Goal: Feedback & Contribution: Contribute content

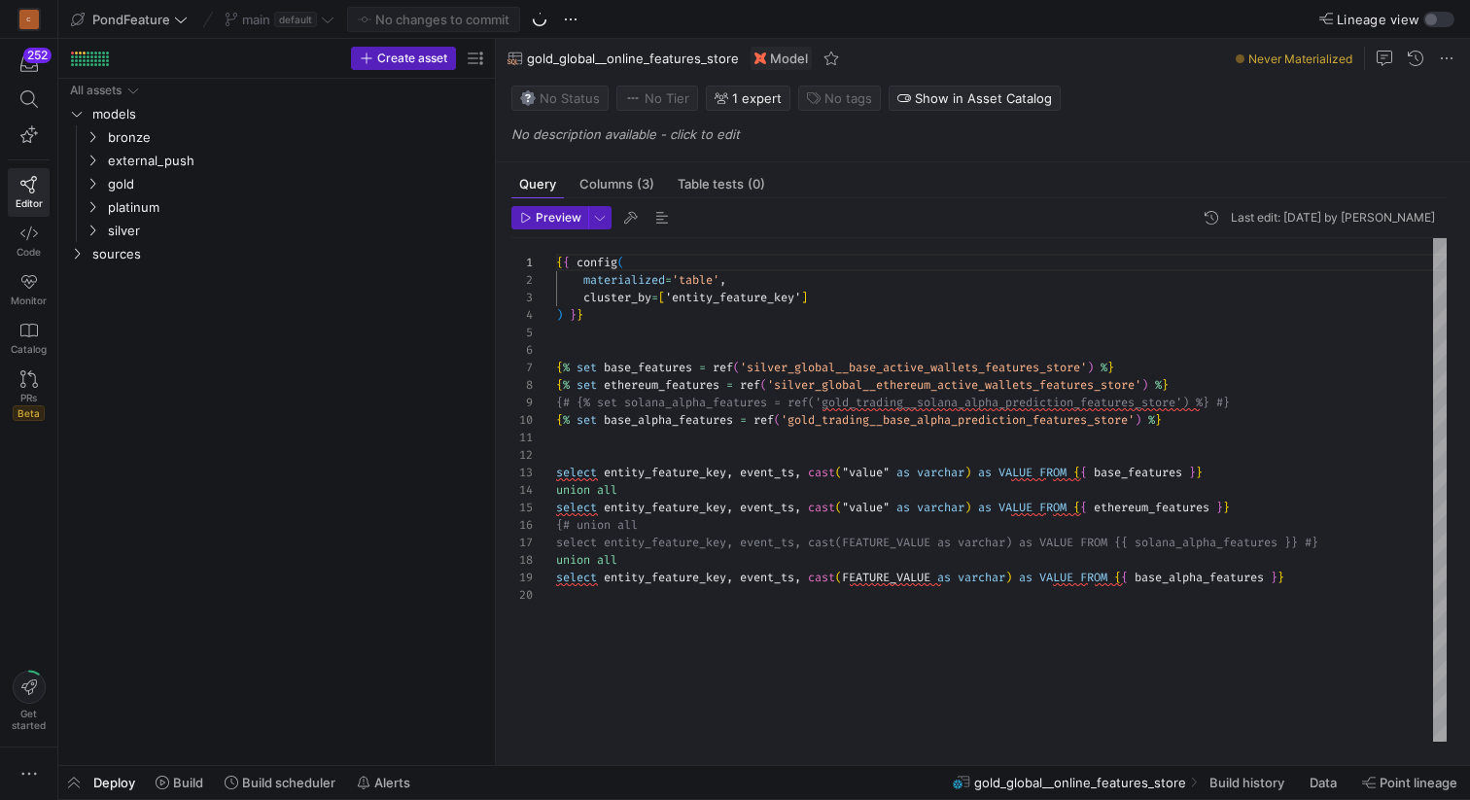
scroll to position [175, 0]
click at [93, 209] on icon "Press SPACE to select this row." at bounding box center [93, 207] width 14 height 12
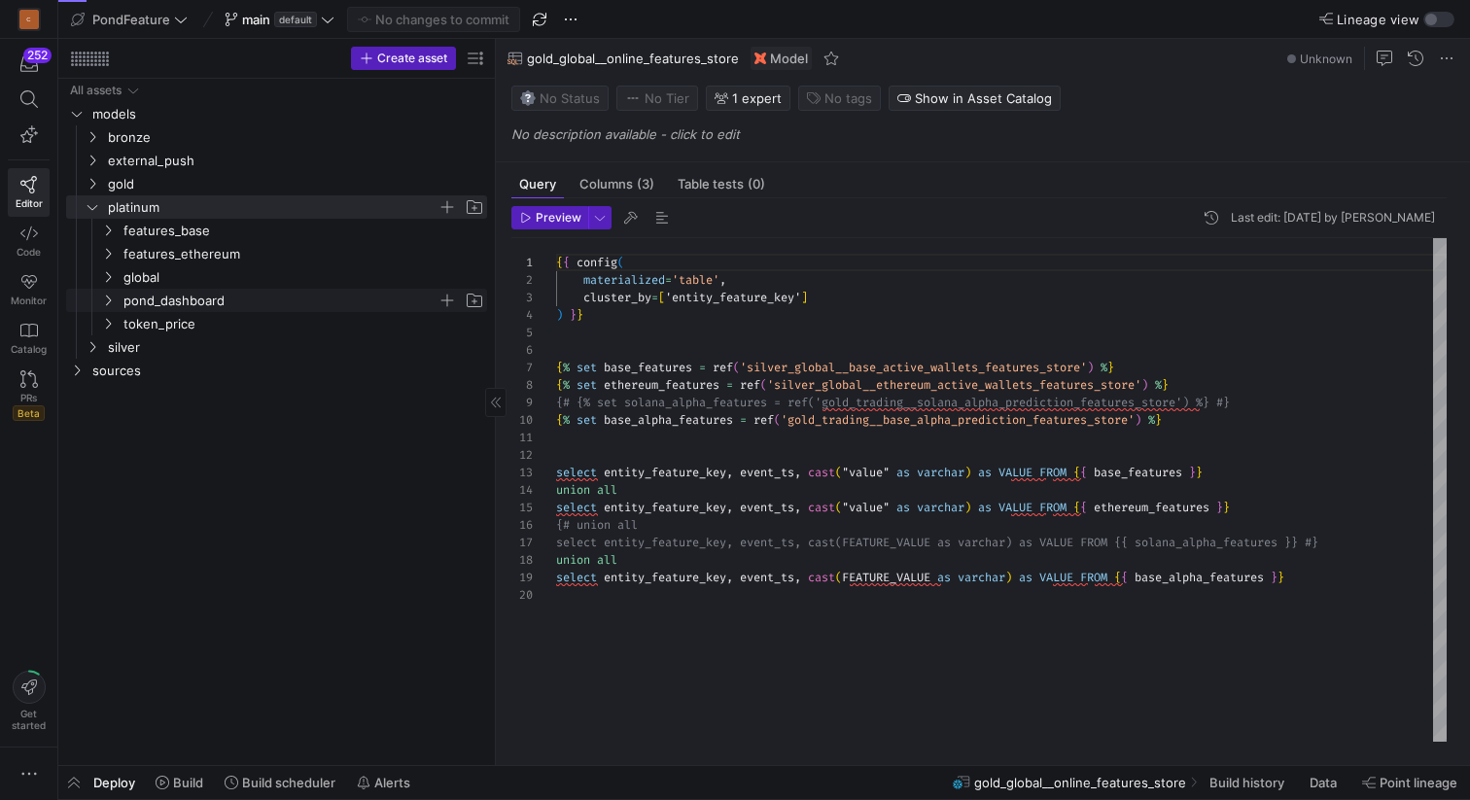
click at [117, 298] on span "pond_dashboard" at bounding box center [292, 300] width 388 height 21
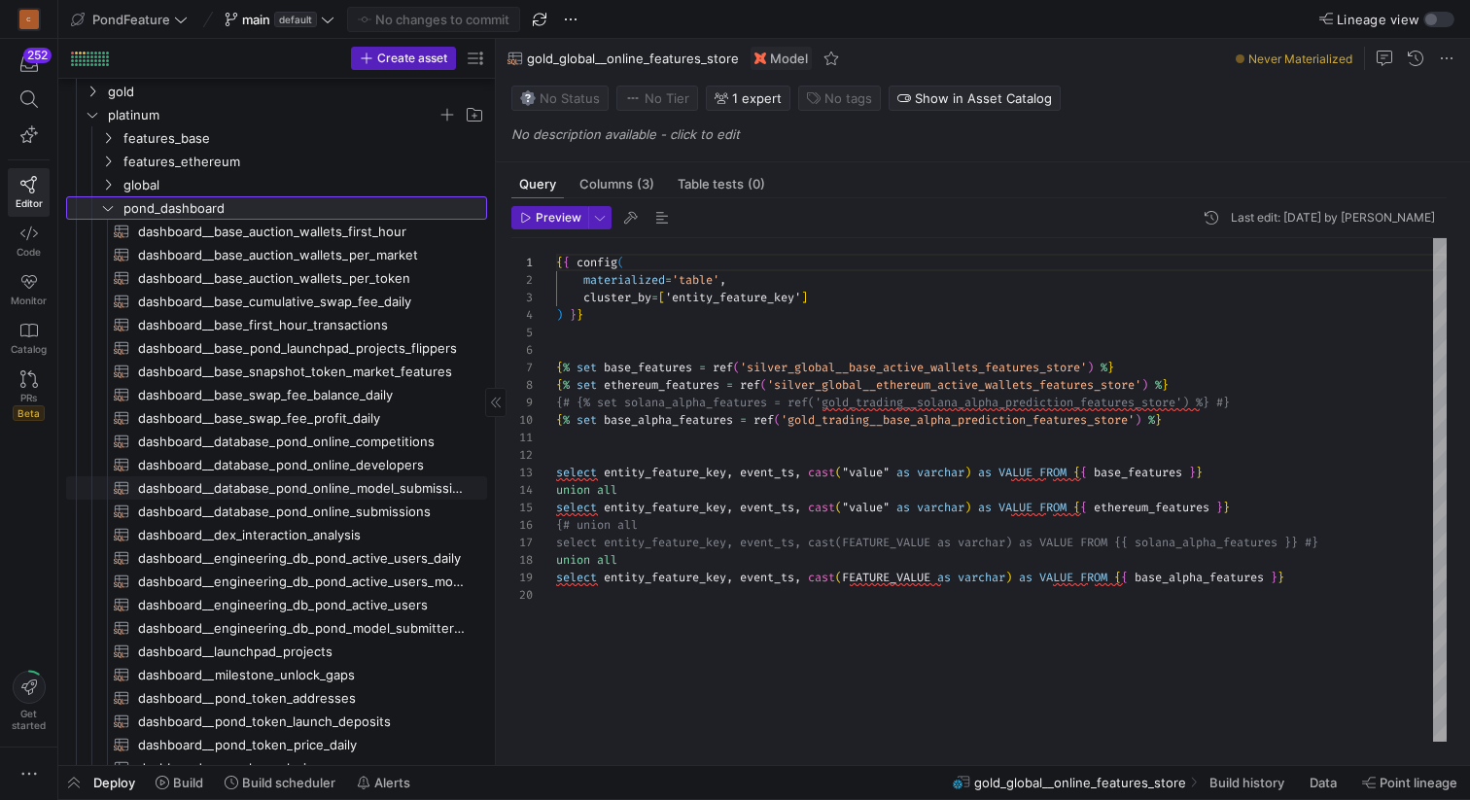
scroll to position [0, 0]
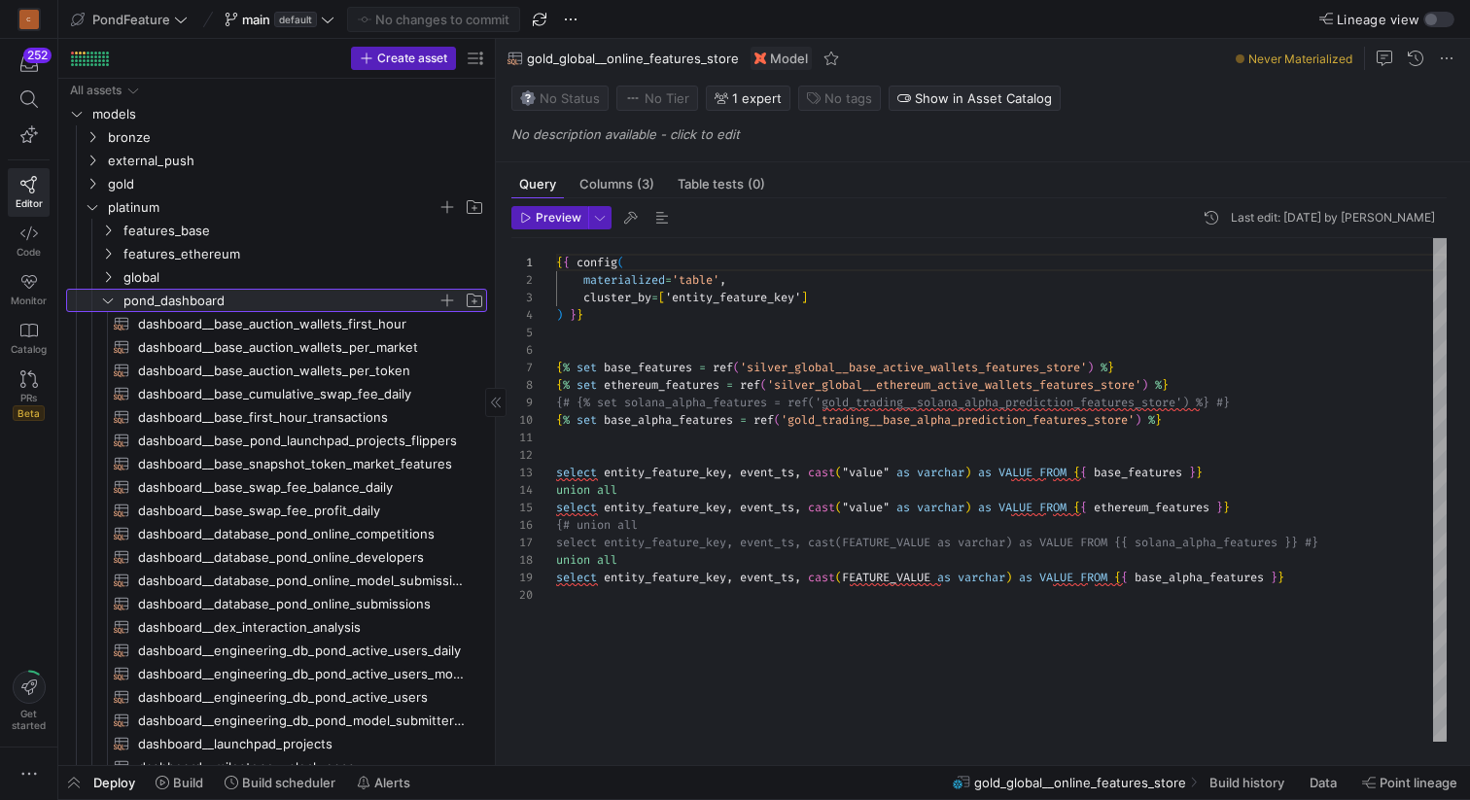
click at [106, 299] on icon at bounding box center [108, 301] width 14 height 12
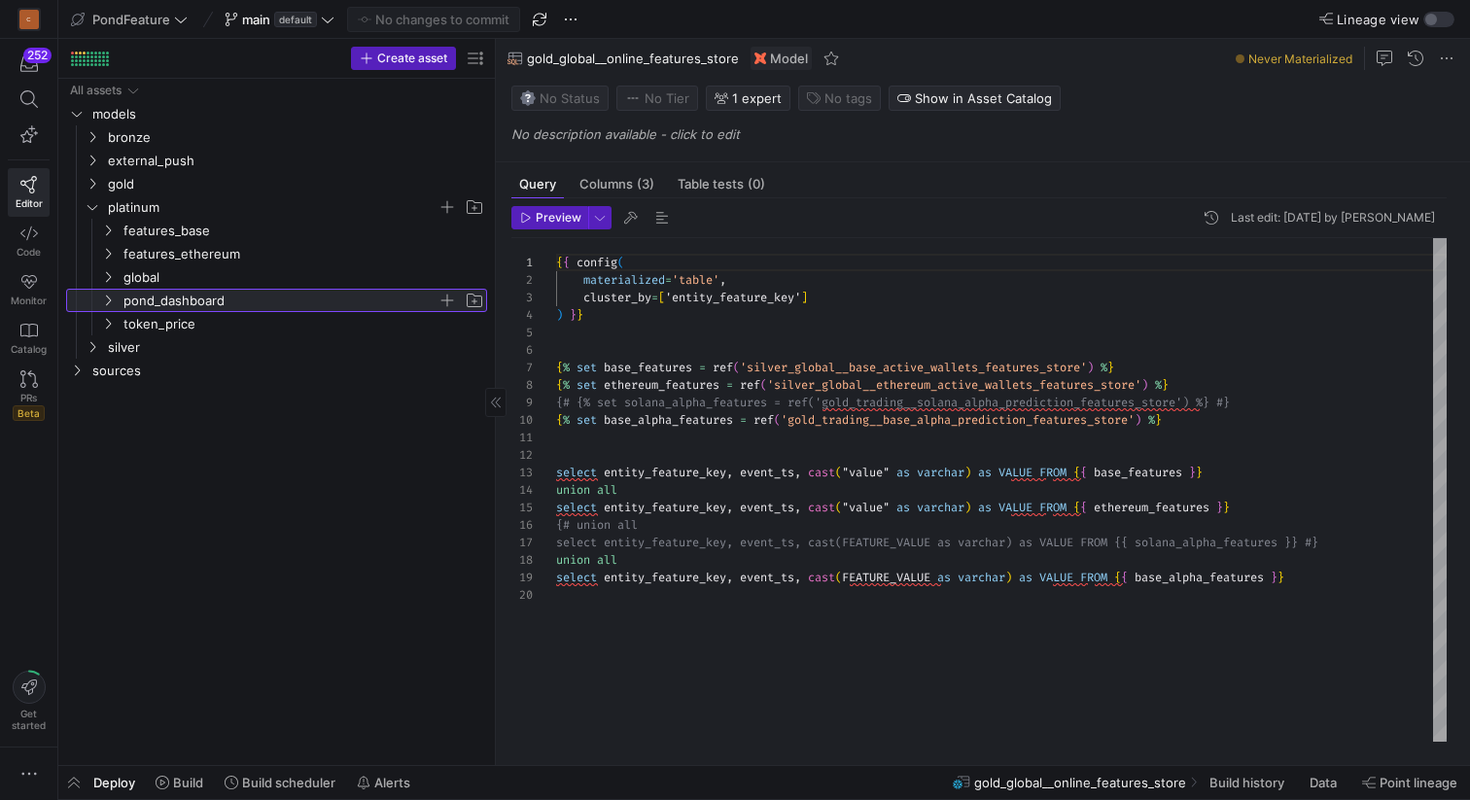
click at [110, 297] on icon at bounding box center [108, 301] width 14 height 12
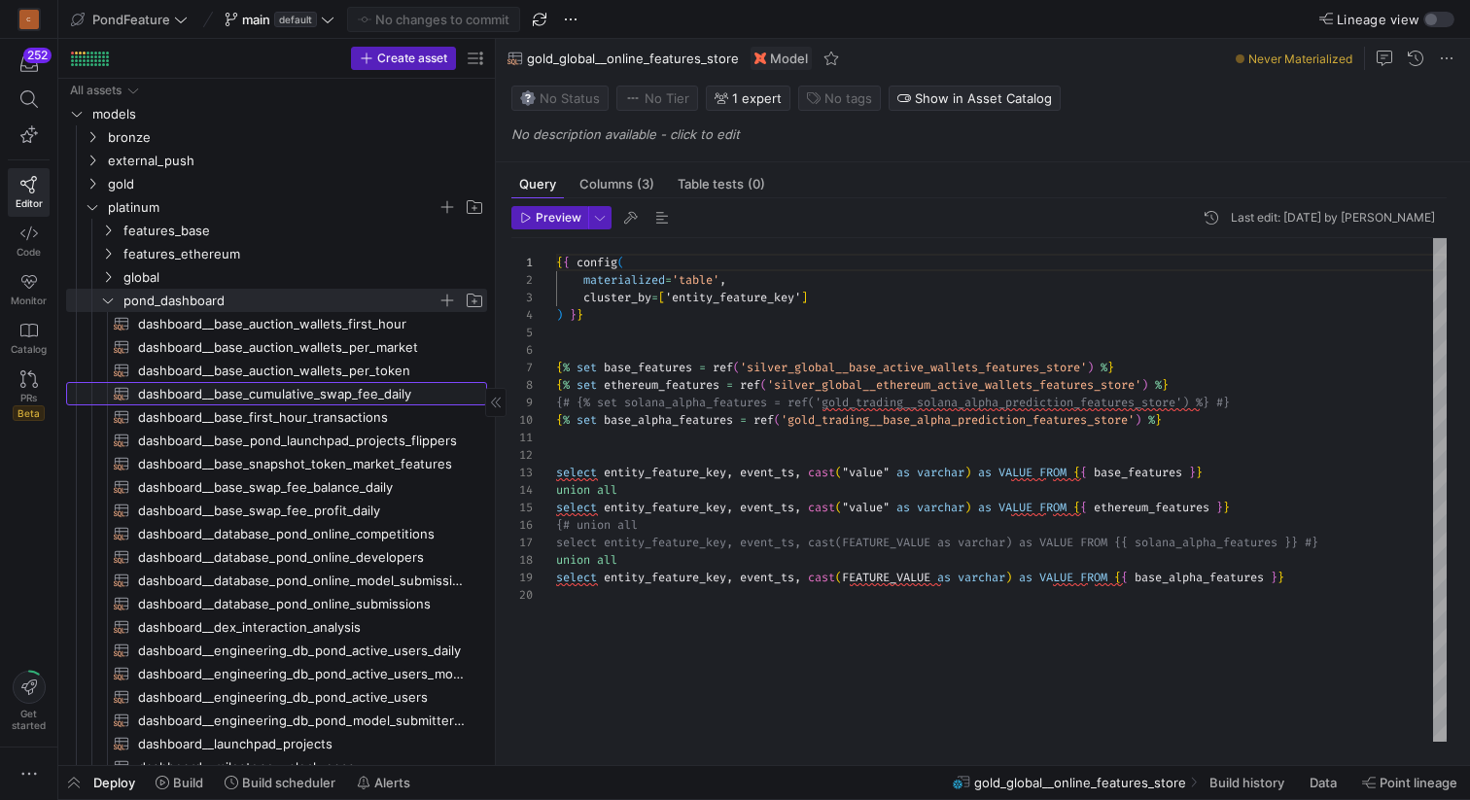
click at [295, 393] on span "dashboard__base_cumulative_swap_fee_daily​​​​​​​​​​" at bounding box center [301, 394] width 327 height 22
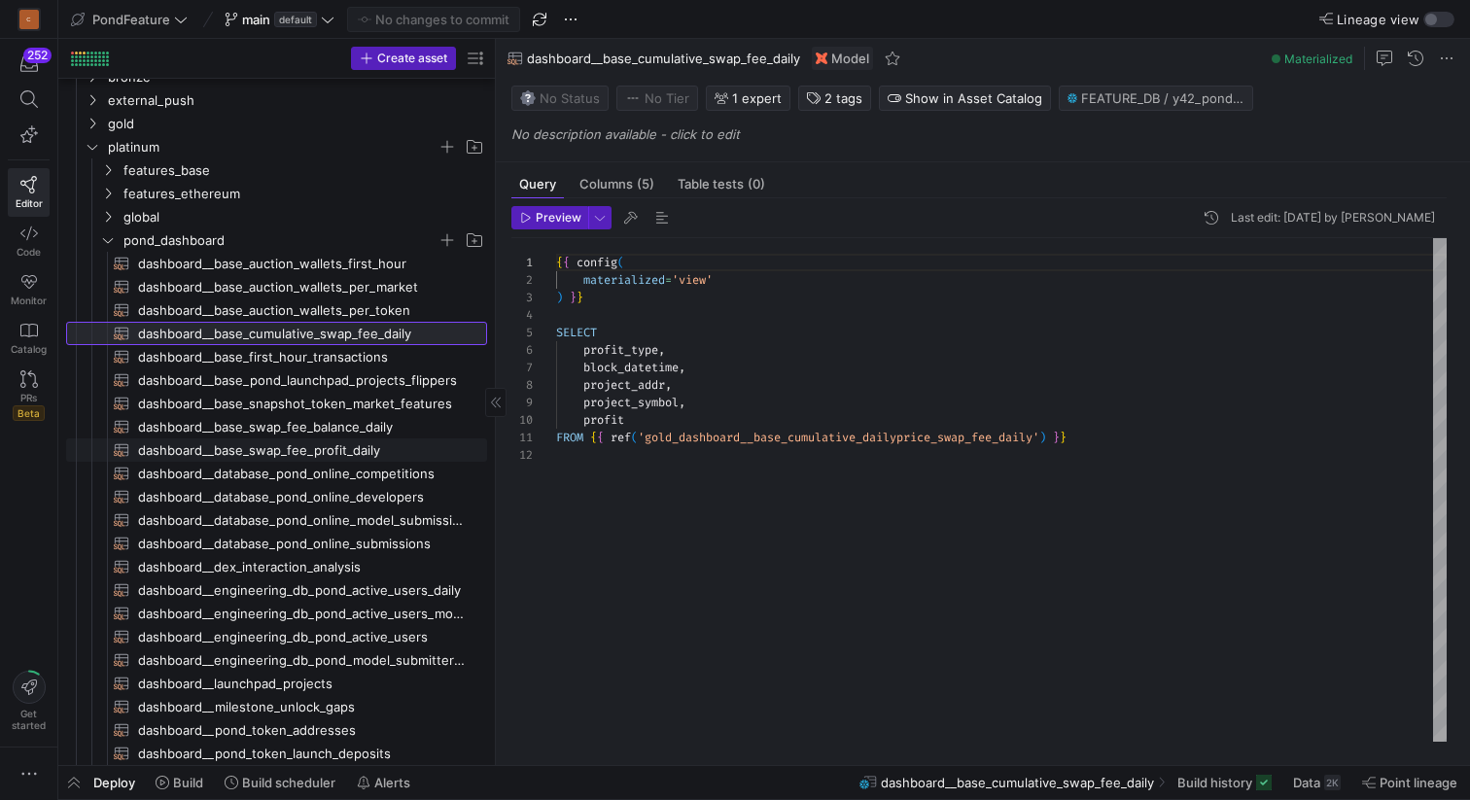
scroll to position [58, 0]
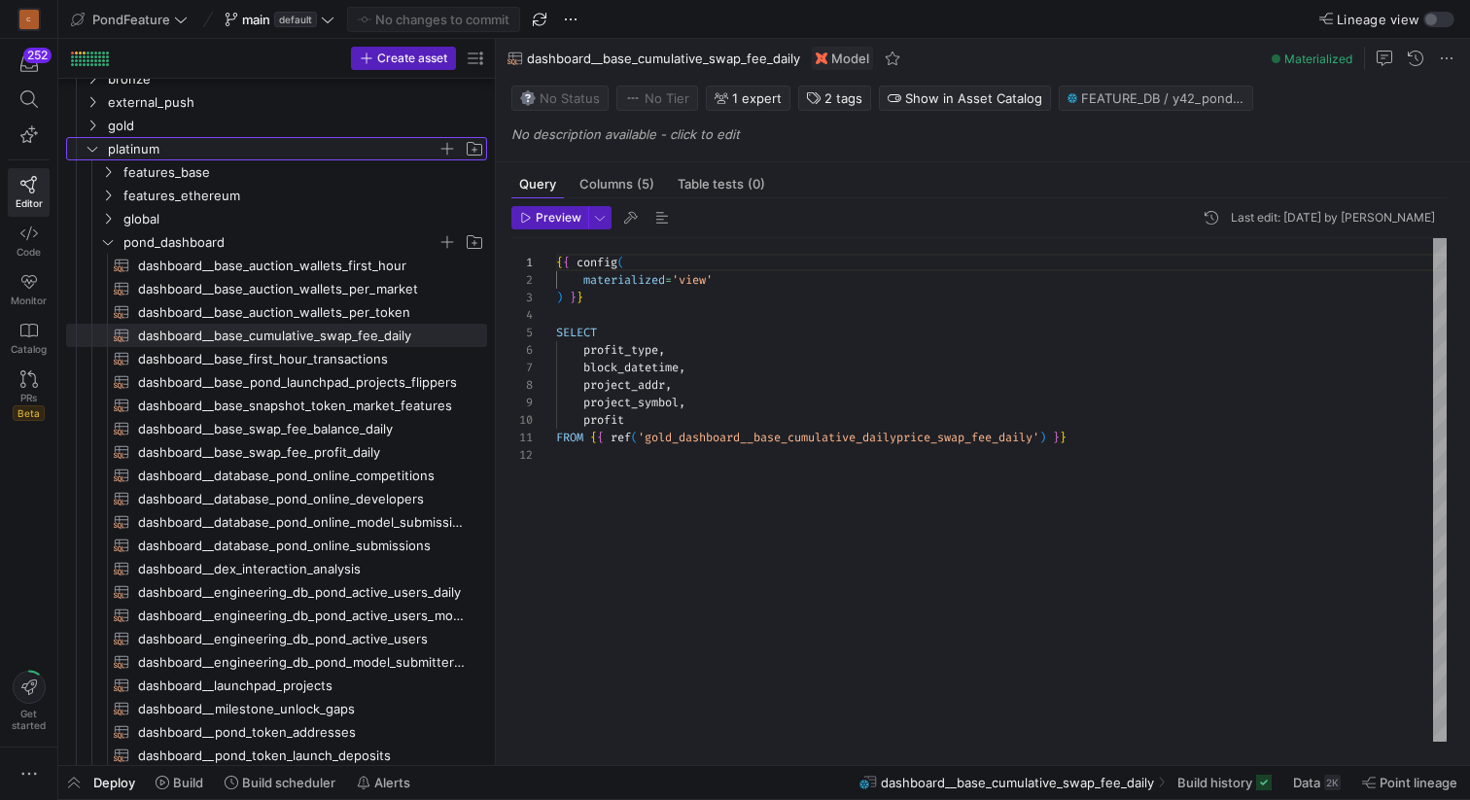
click at [91, 147] on icon "Press SPACE to select this row." at bounding box center [93, 149] width 14 height 12
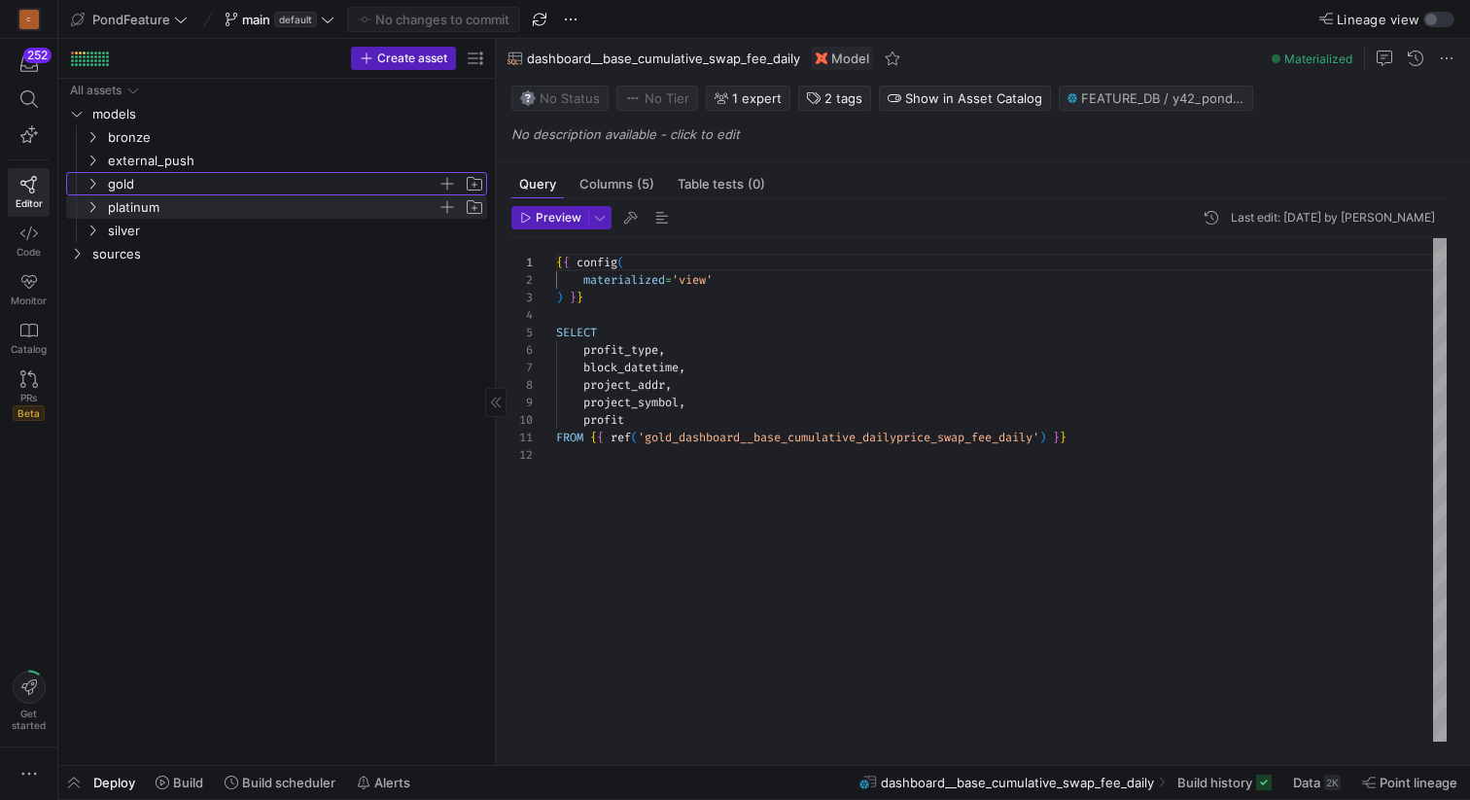
click at [96, 178] on icon "Press SPACE to select this row." at bounding box center [93, 184] width 14 height 12
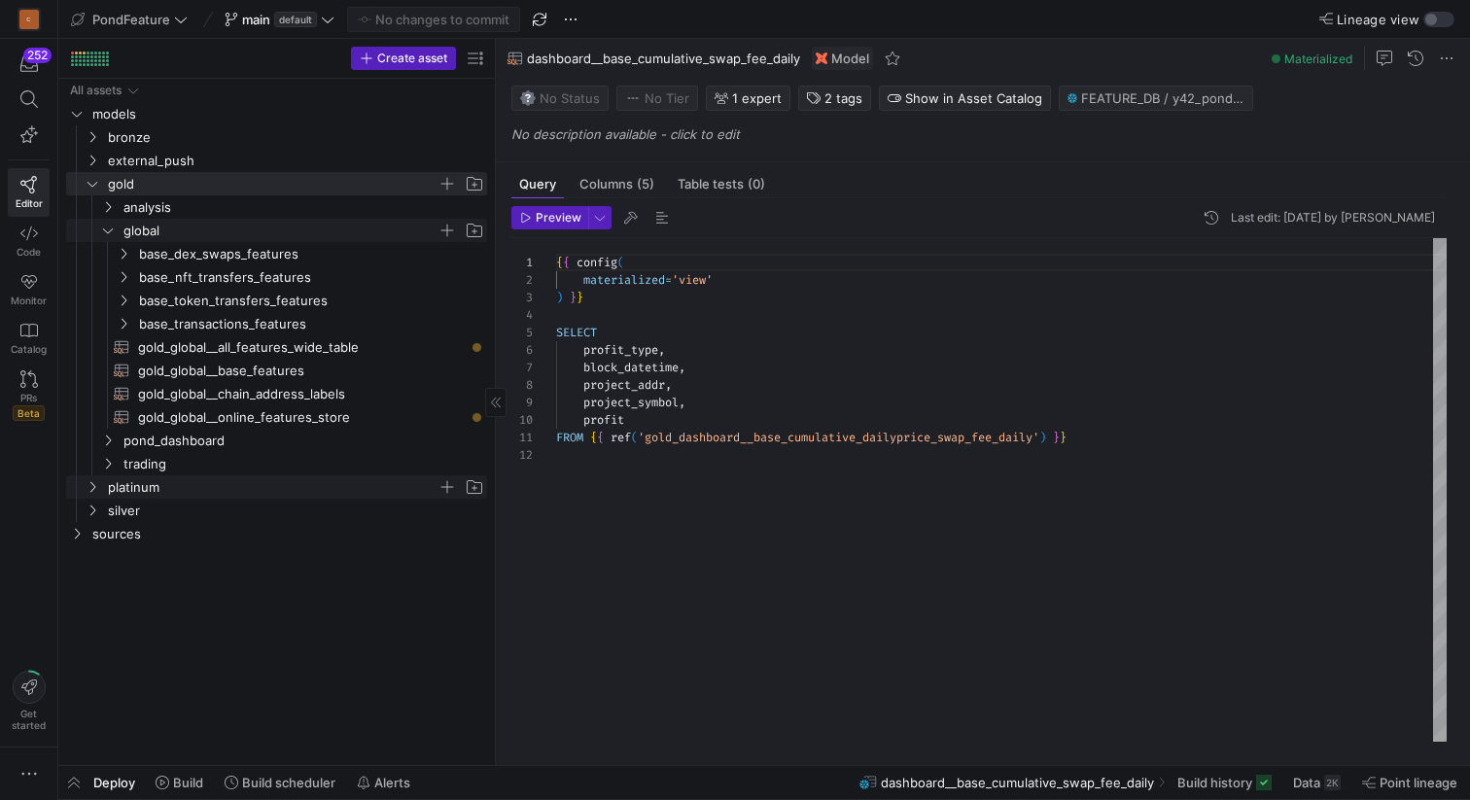
click at [114, 233] on icon "Press SPACE to select this row." at bounding box center [108, 231] width 14 height 12
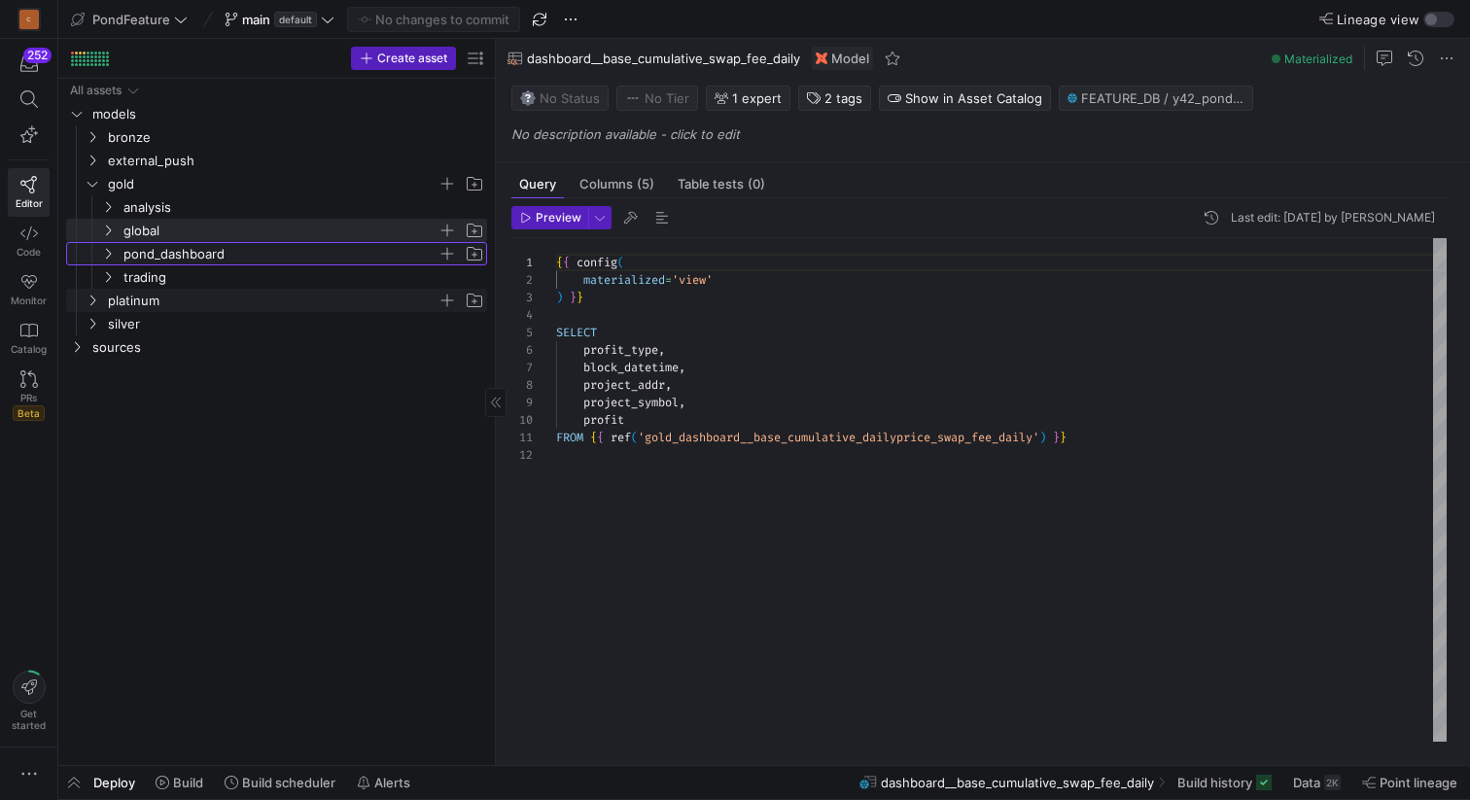
click at [115, 253] on y42-icon "Press SPACE to select this row." at bounding box center [108, 254] width 16 height 16
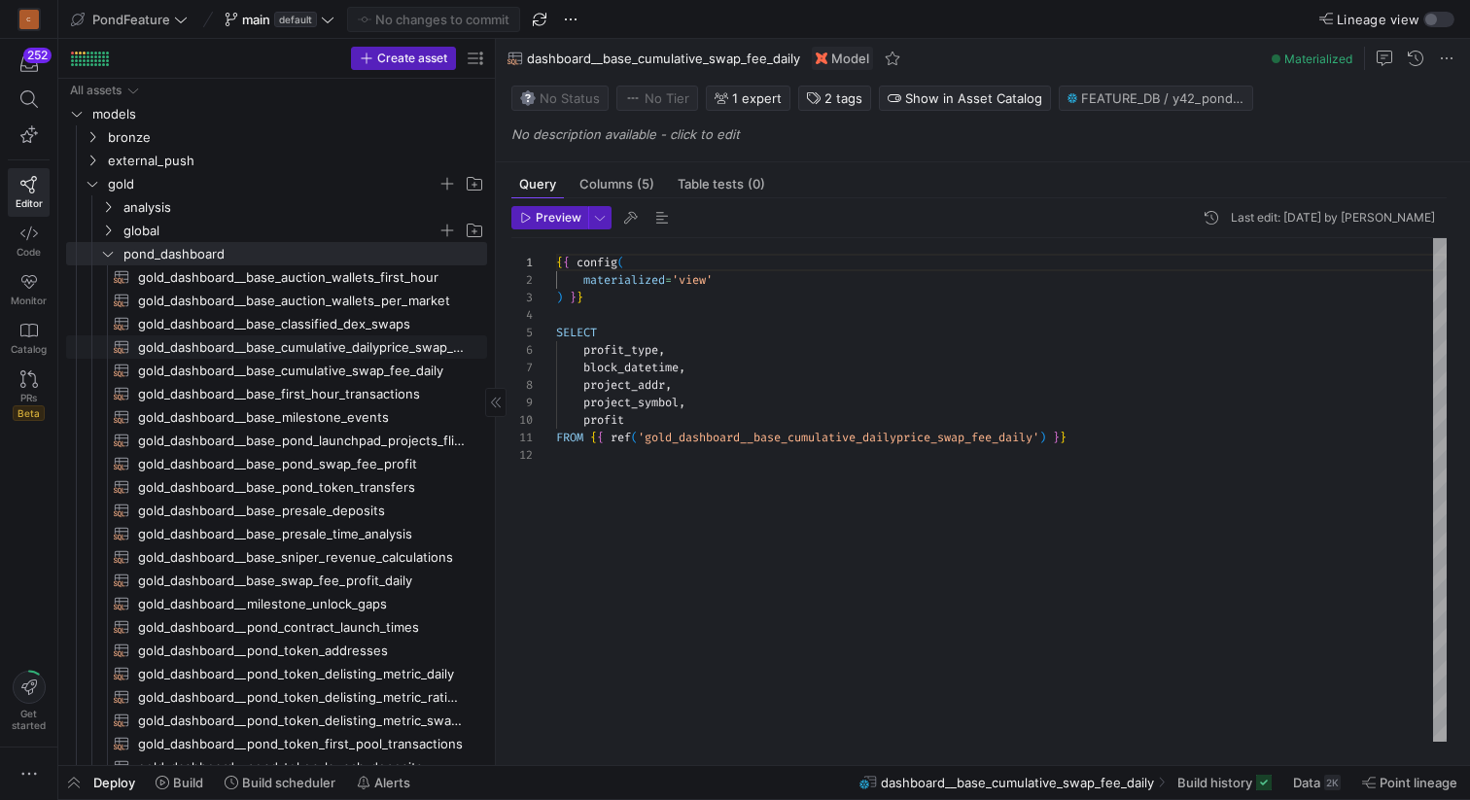
click at [321, 351] on span "gold_dashboard__base_cumulative_dailyprice_swap_fee_daily​​​​​​​​​​" at bounding box center [301, 347] width 327 height 22
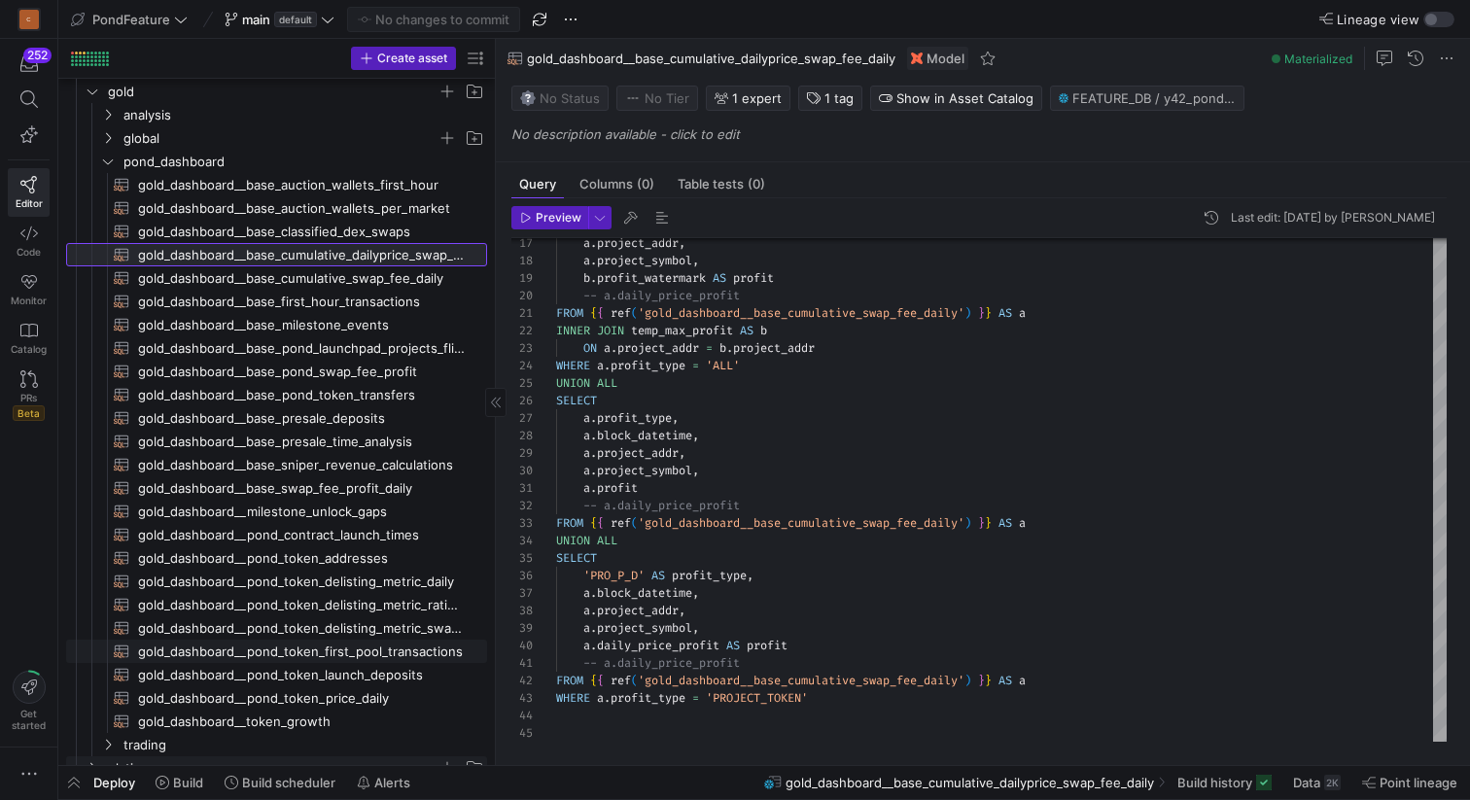
scroll to position [154, 0]
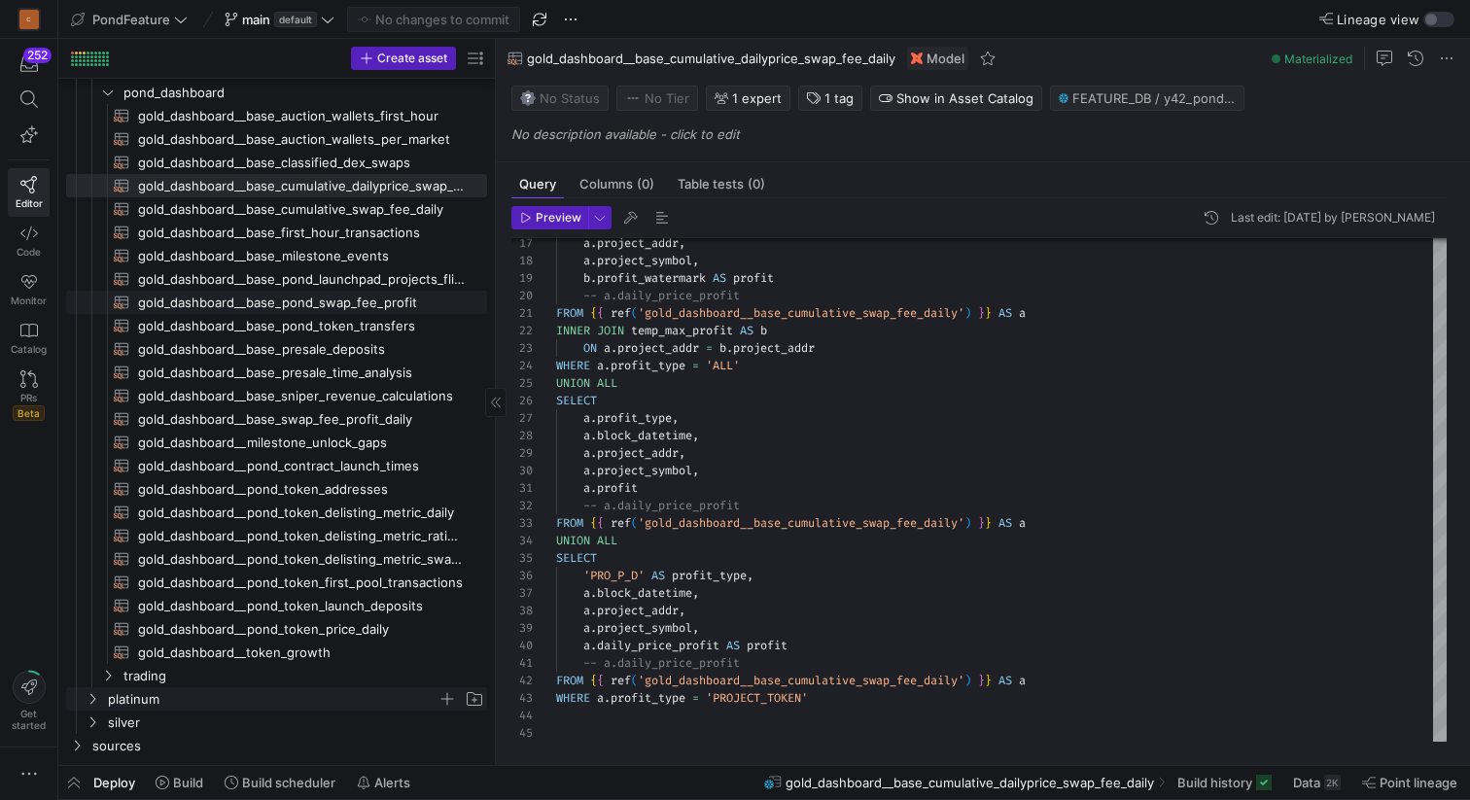
click at [325, 298] on span "gold_dashboard__base_pond_swap_fee_profit​​​​​​​​​​" at bounding box center [301, 303] width 327 height 22
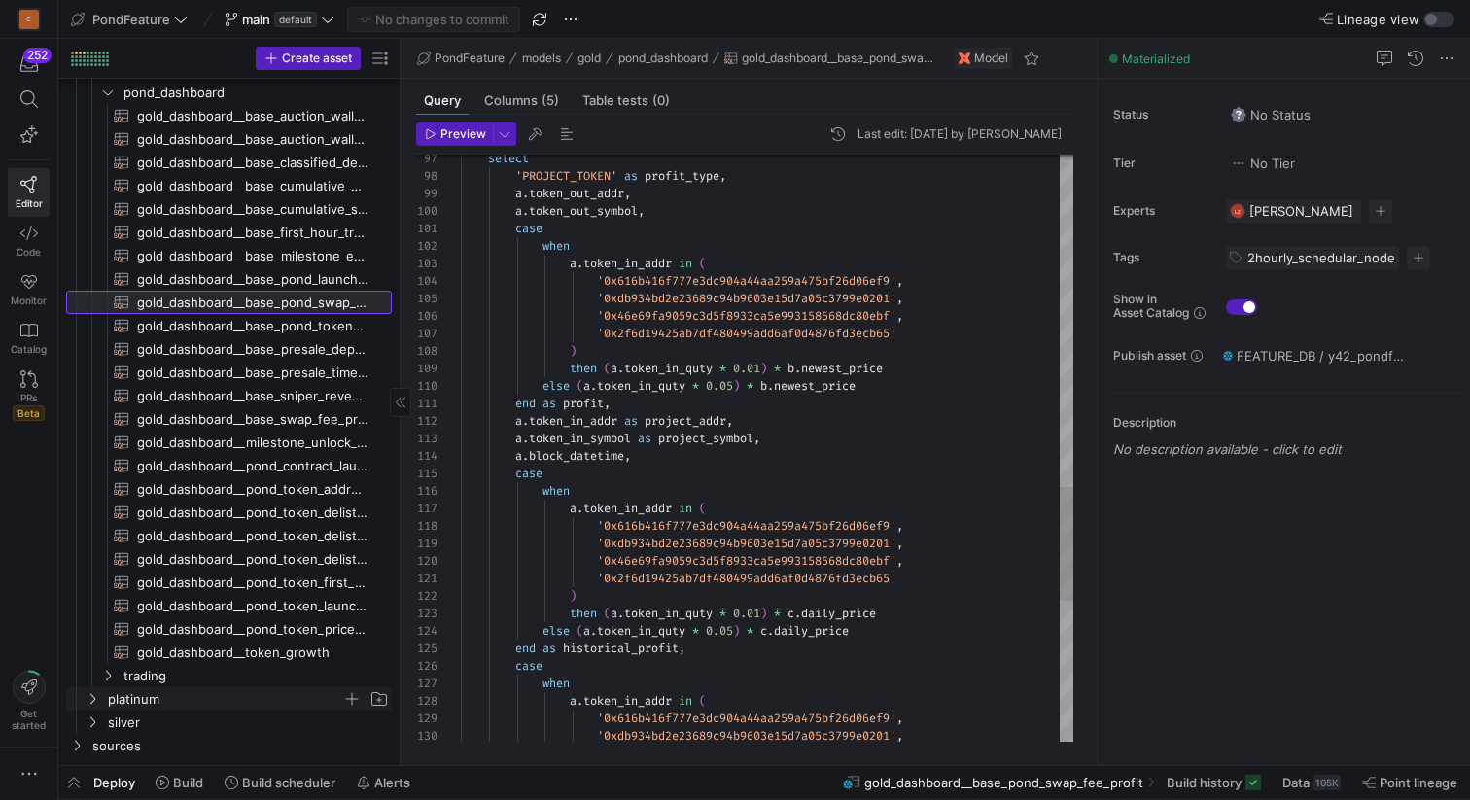
drag, startPoint x: 493, startPoint y: 463, endPoint x: 397, endPoint y: 460, distance: 96.3
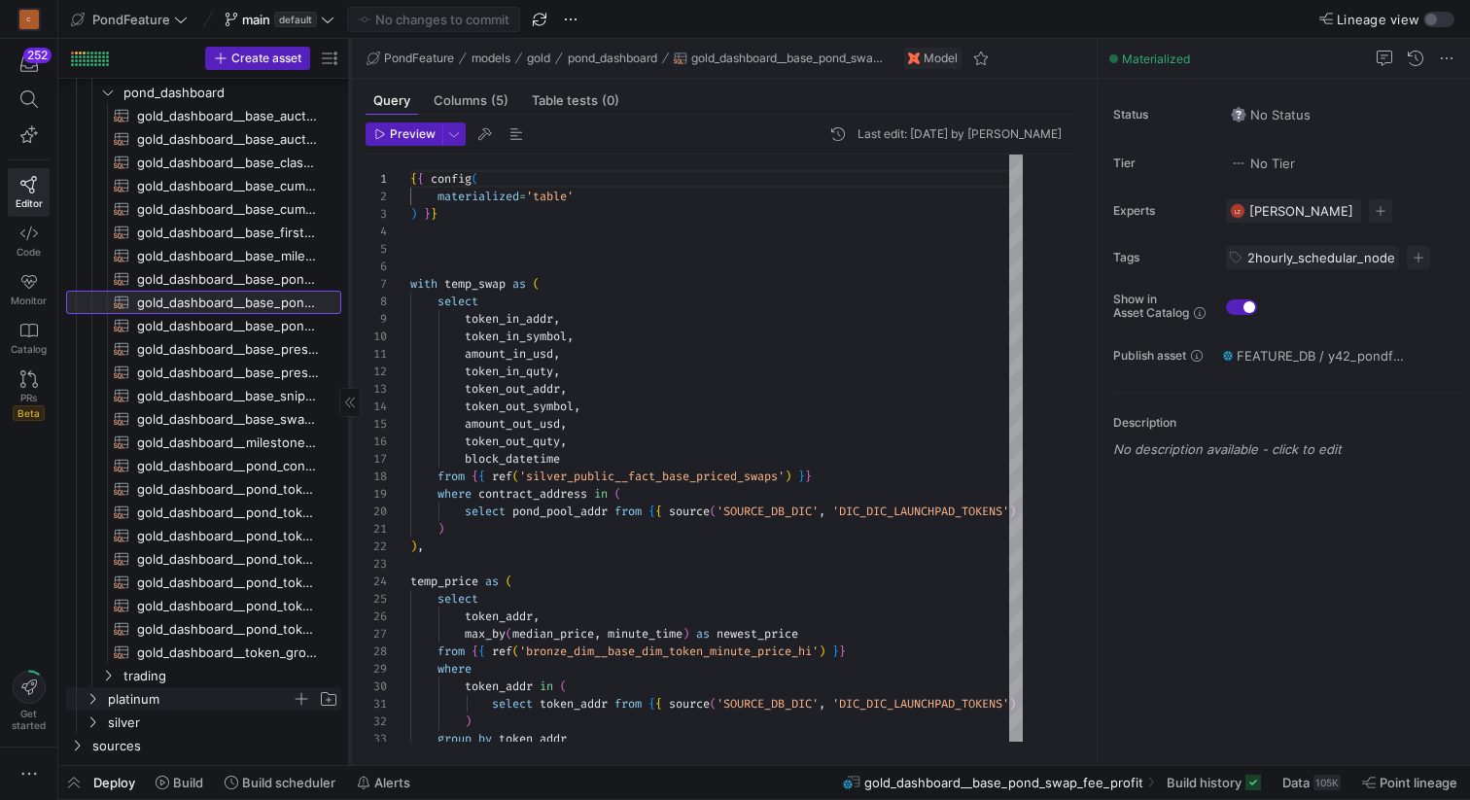
drag, startPoint x: 400, startPoint y: 452, endPoint x: 349, endPoint y: 453, distance: 50.6
click at [349, 453] on div at bounding box center [349, 402] width 1 height 726
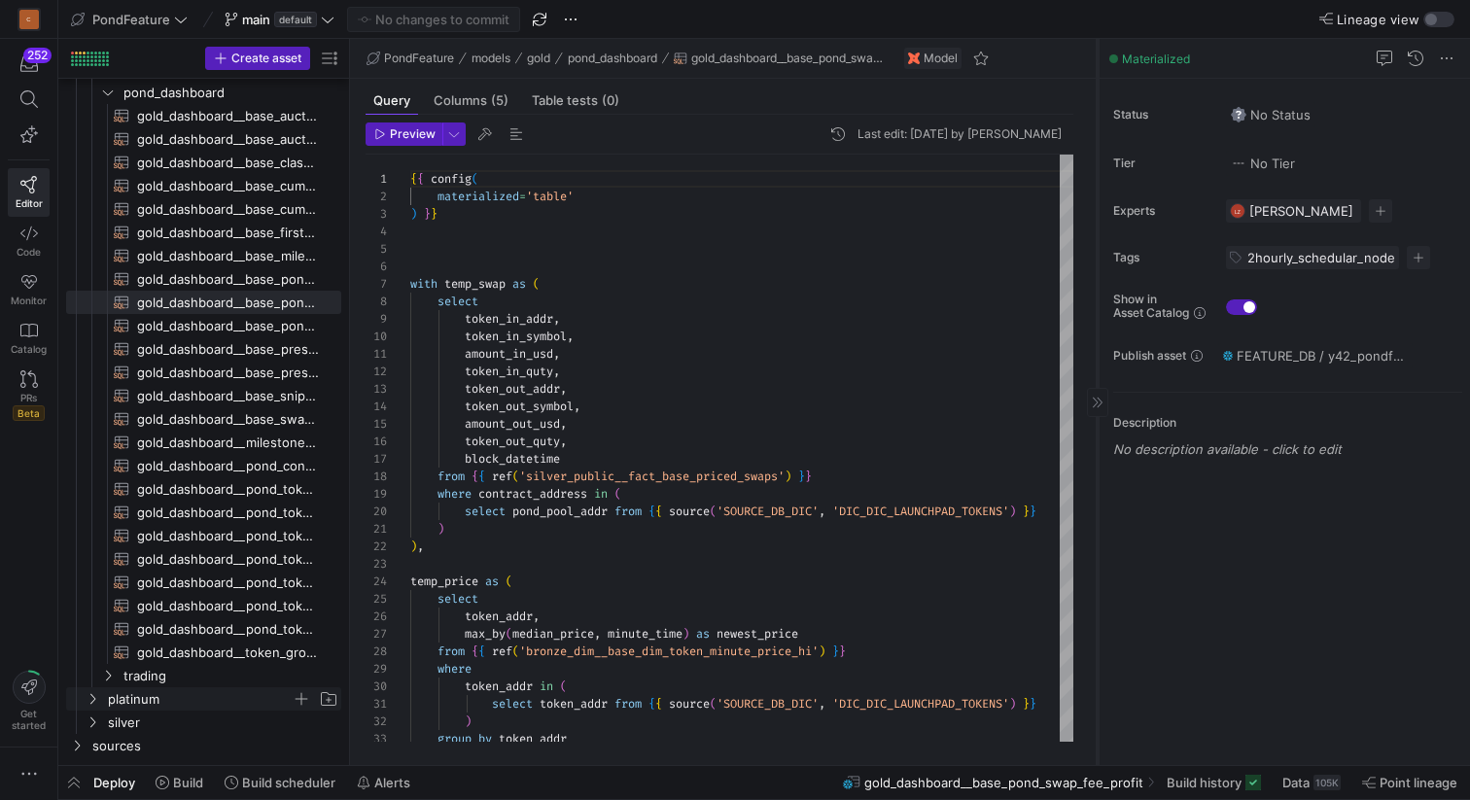
click at [1096, 404] on icon at bounding box center [1098, 403] width 12 height 12
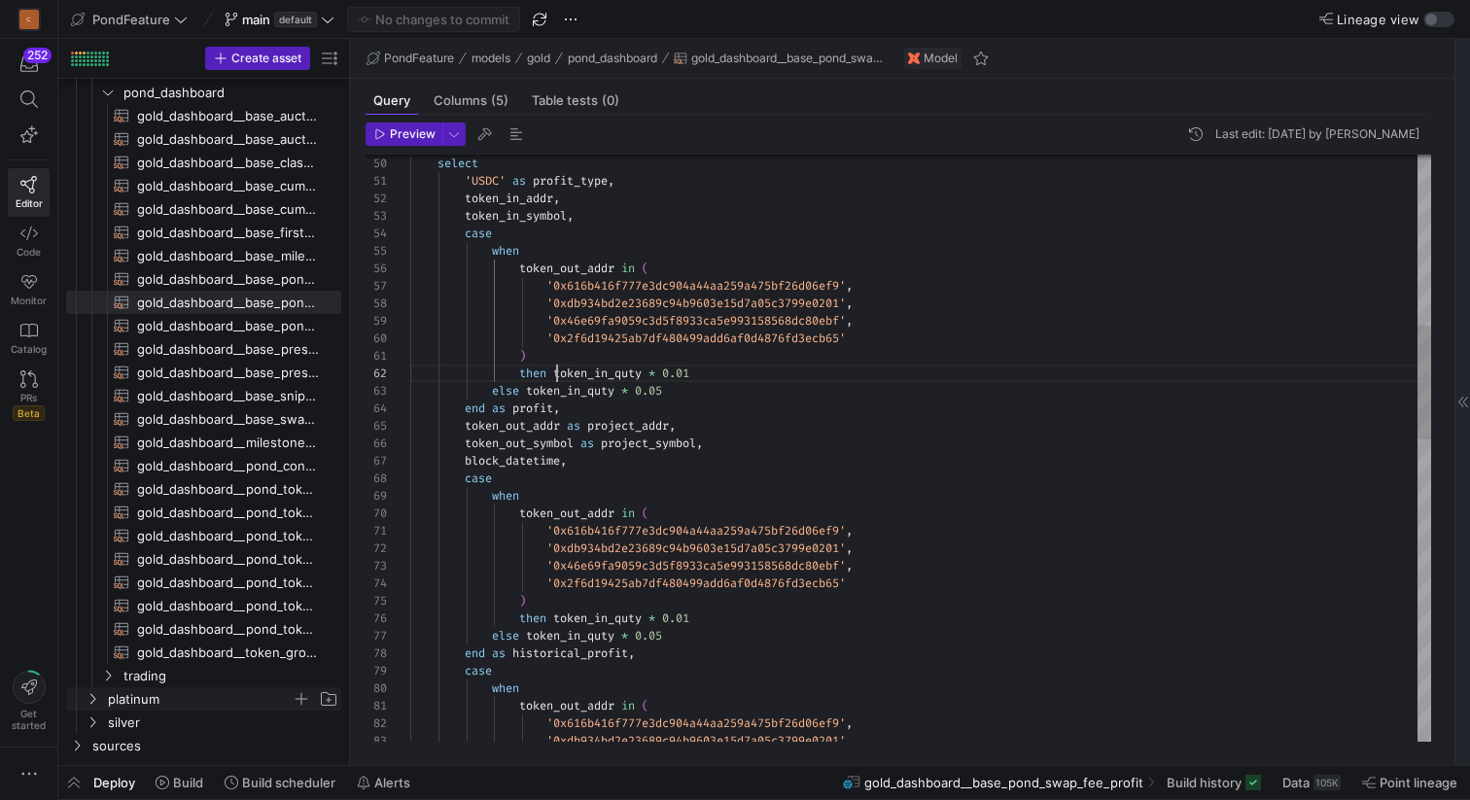
scroll to position [17, 147]
click at [557, 368] on div "select 'USDC' as profit_type , token_in_addr , token_in_symbol , case when toke…" at bounding box center [920, 786] width 1021 height 3008
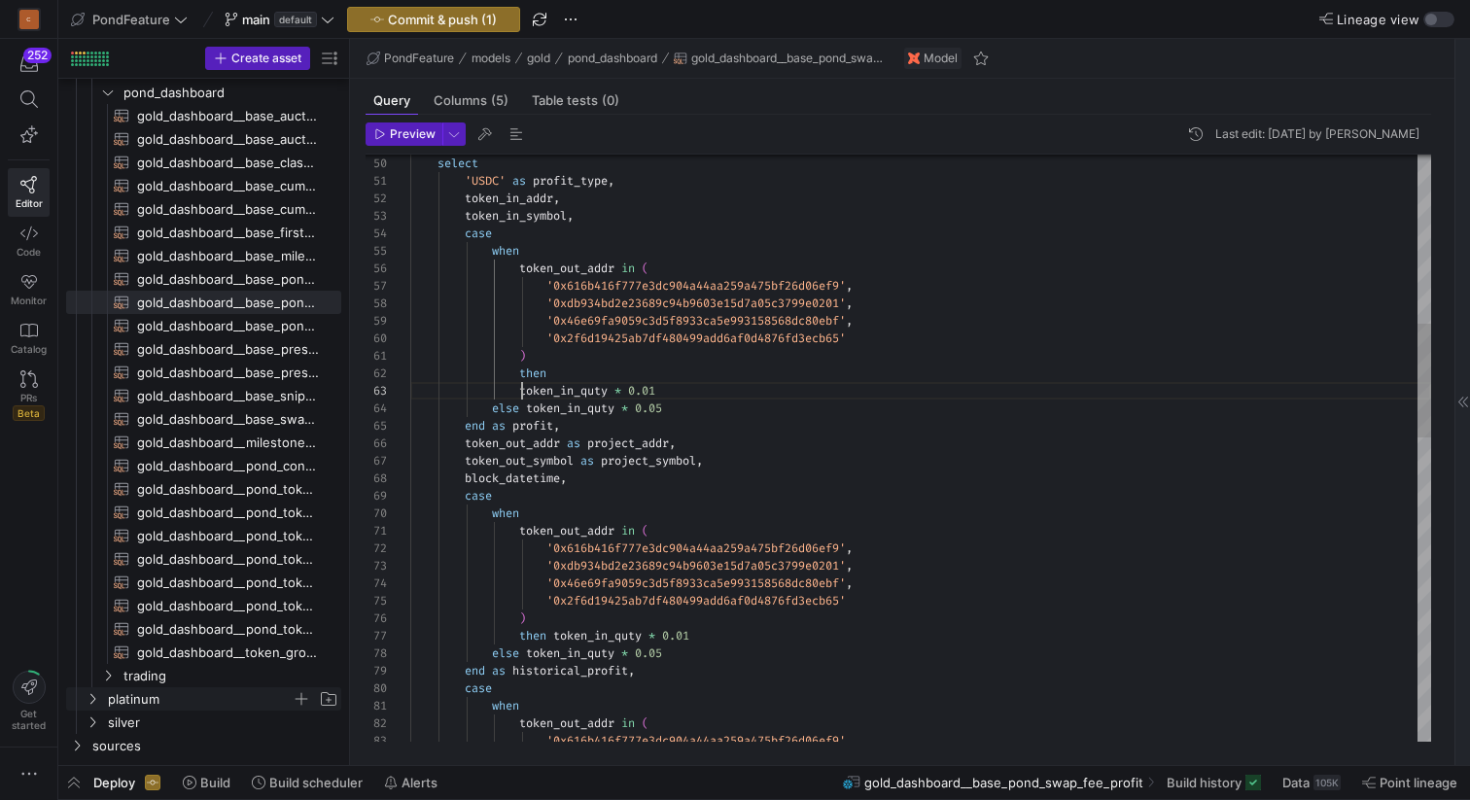
click at [494, 425] on div "select 'USDC' as profit_type , token_in_addr , token_in_symbol , case when toke…" at bounding box center [920, 794] width 1021 height 3025
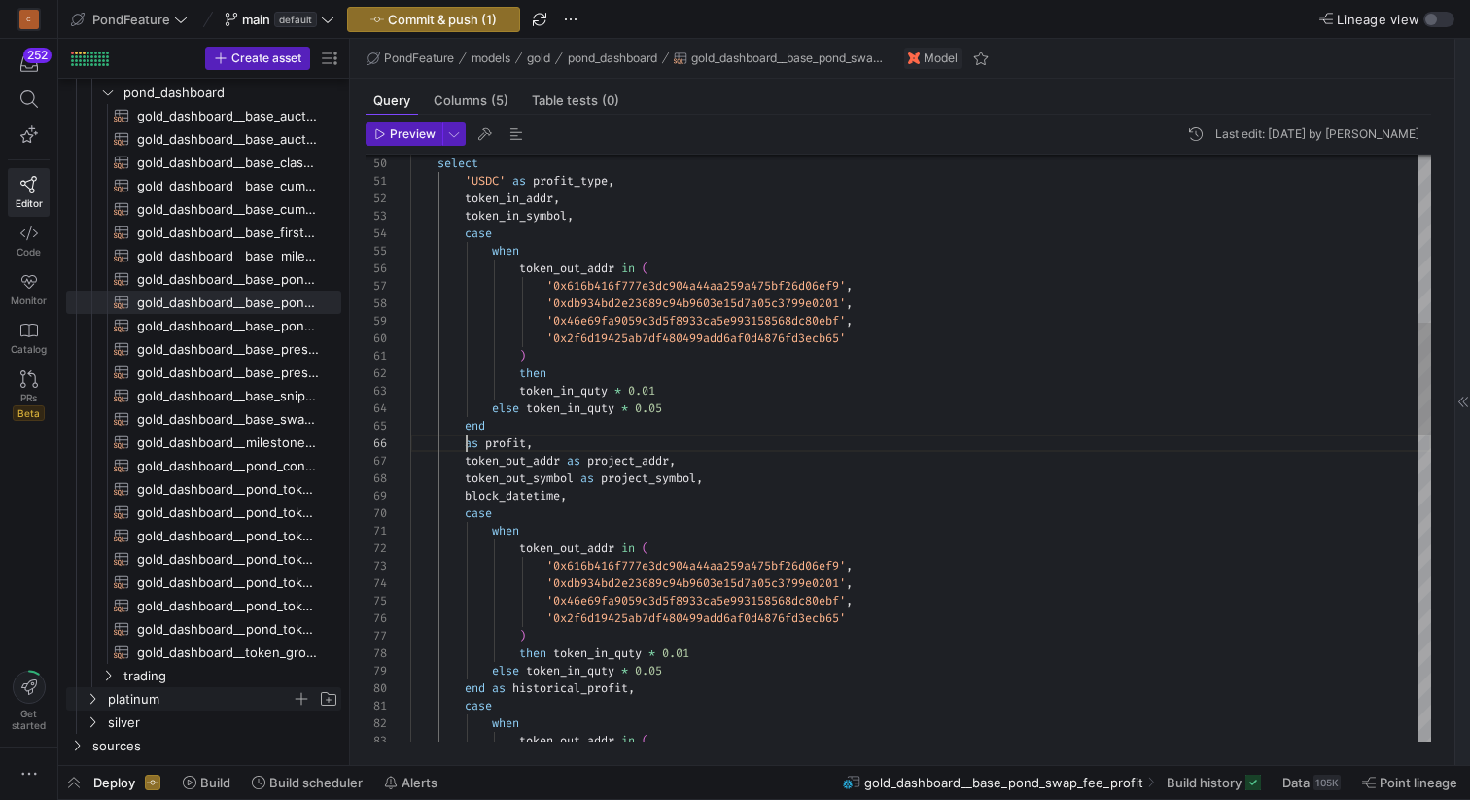
scroll to position [87, 56]
drag, startPoint x: 530, startPoint y: 425, endPoint x: 522, endPoint y: 414, distance: 13.2
click at [522, 414] on div "select 'USDC' as profit_type , token_in_addr , token_in_symbol , case when toke…" at bounding box center [920, 803] width 1021 height 3043
click at [576, 373] on div "select 'USDC' as profit_type , token_in_addr , token_in_symbol , case when toke…" at bounding box center [920, 803] width 1021 height 3043
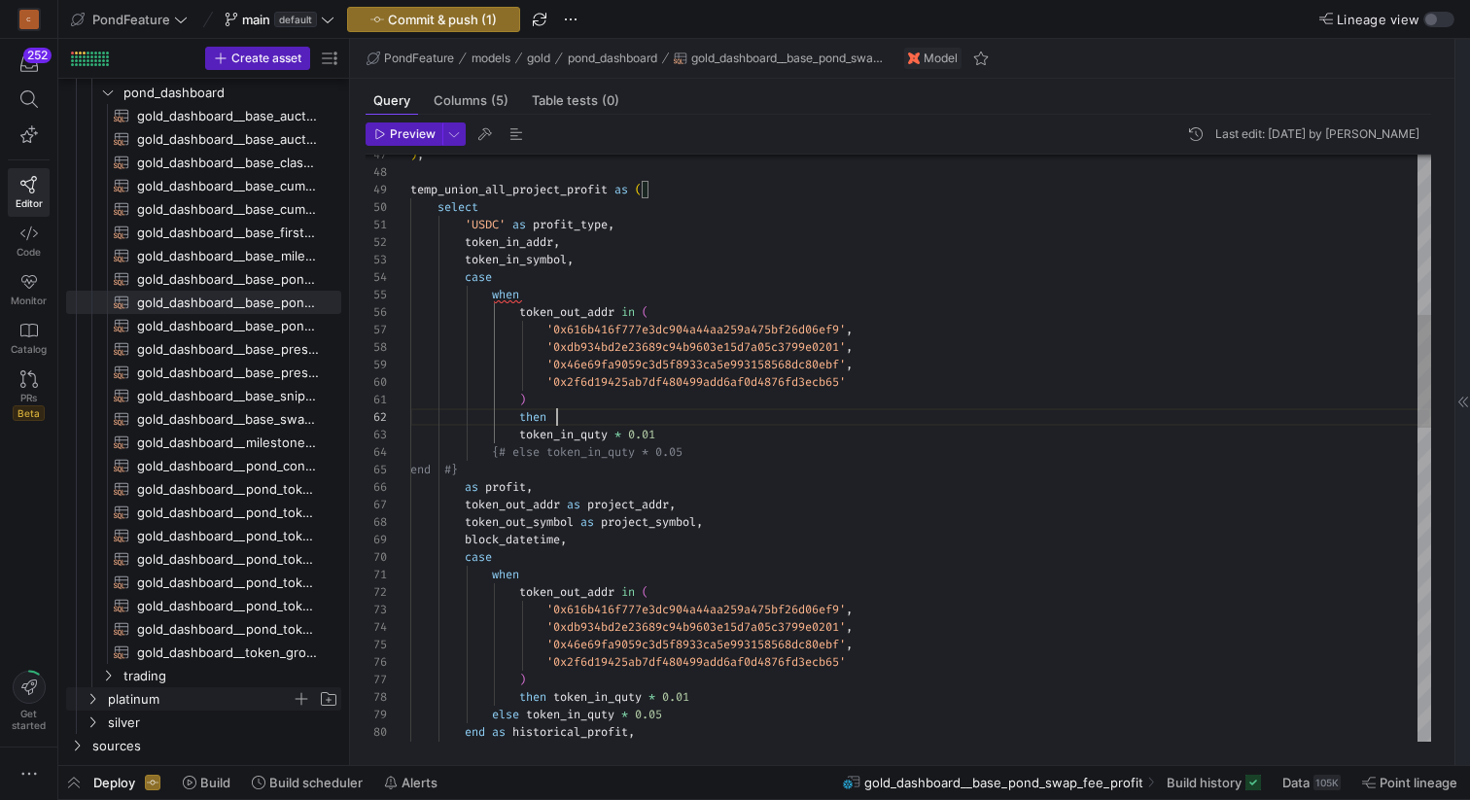
scroll to position [52, 84]
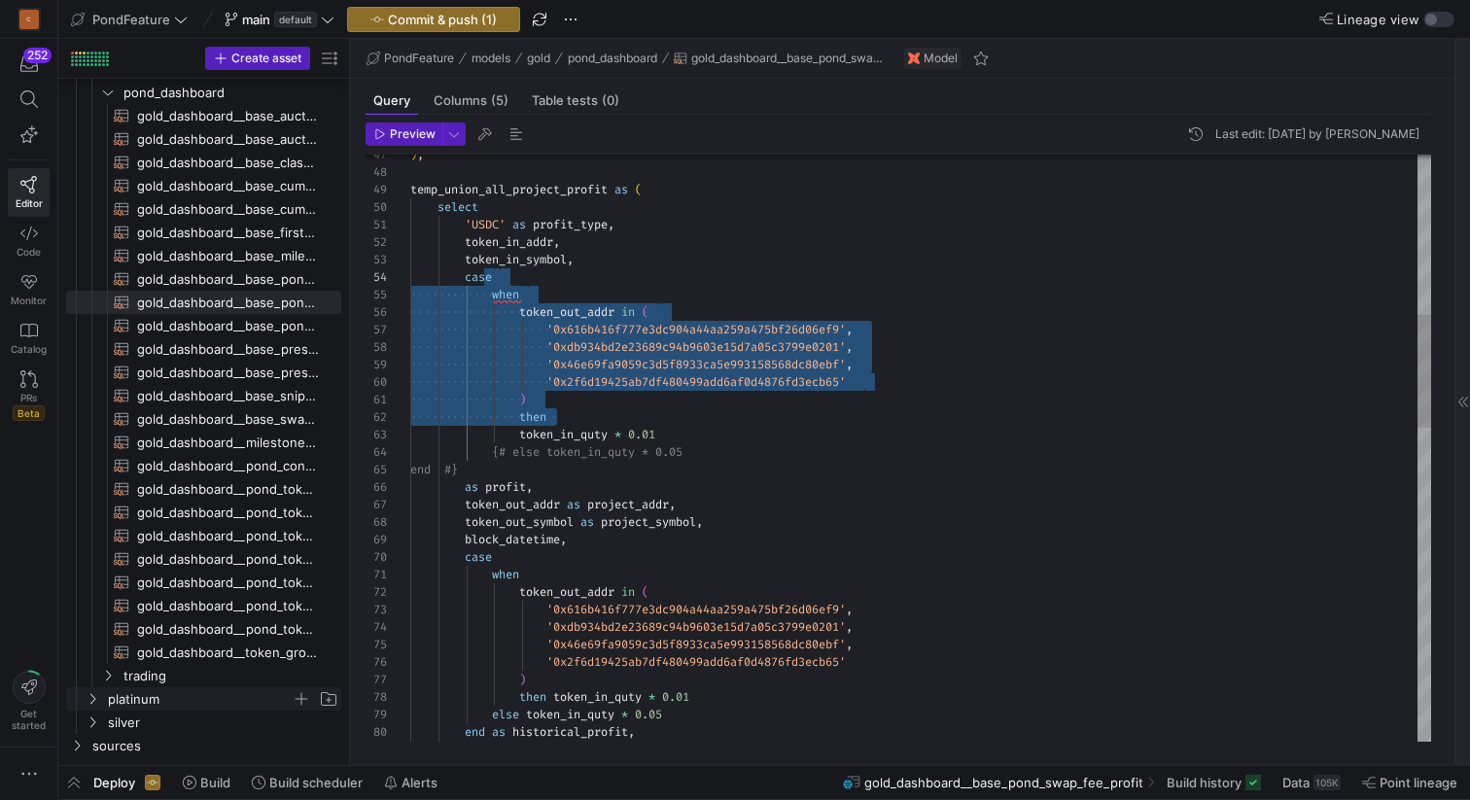
scroll to position [52, 105]
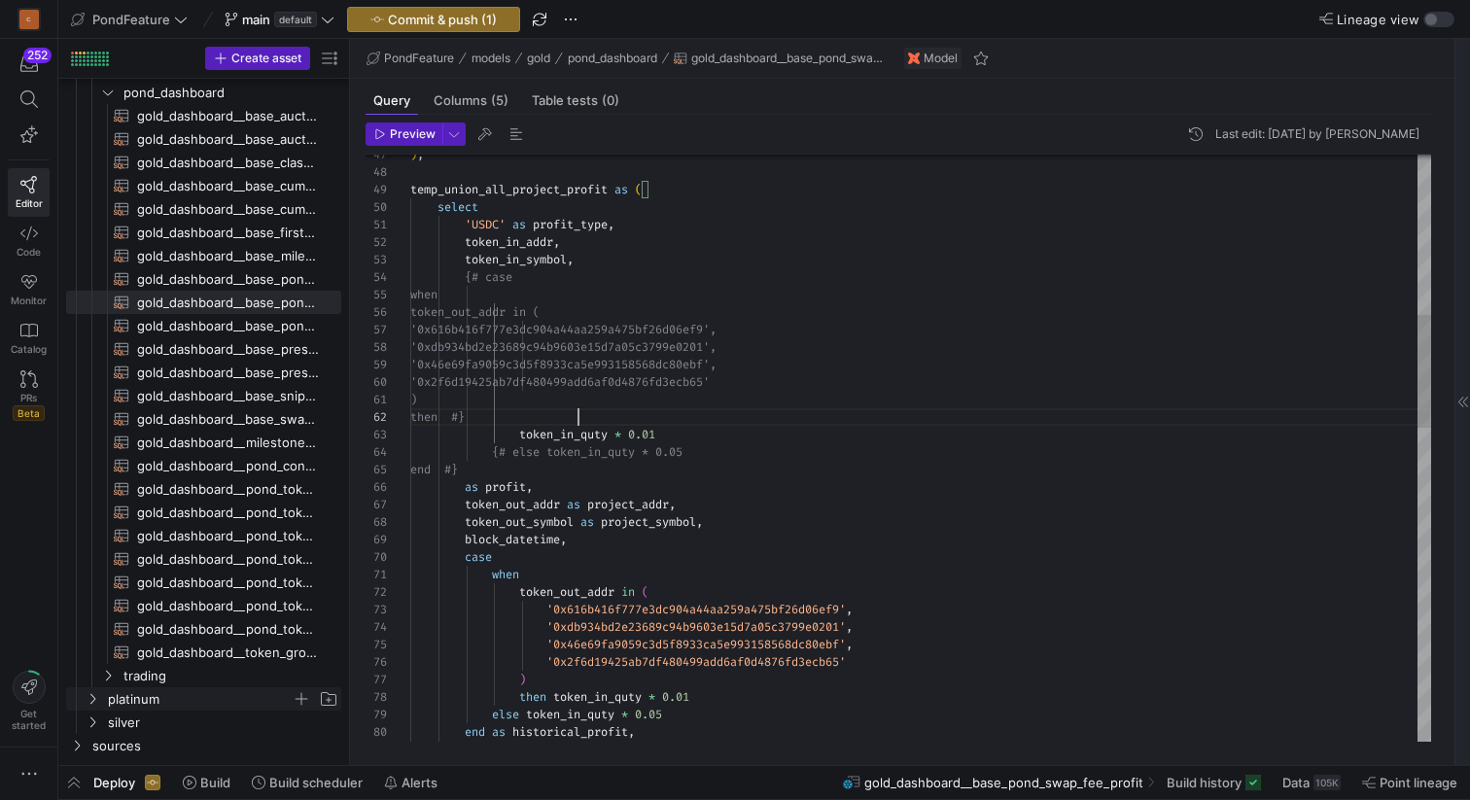
scroll to position [17, 168]
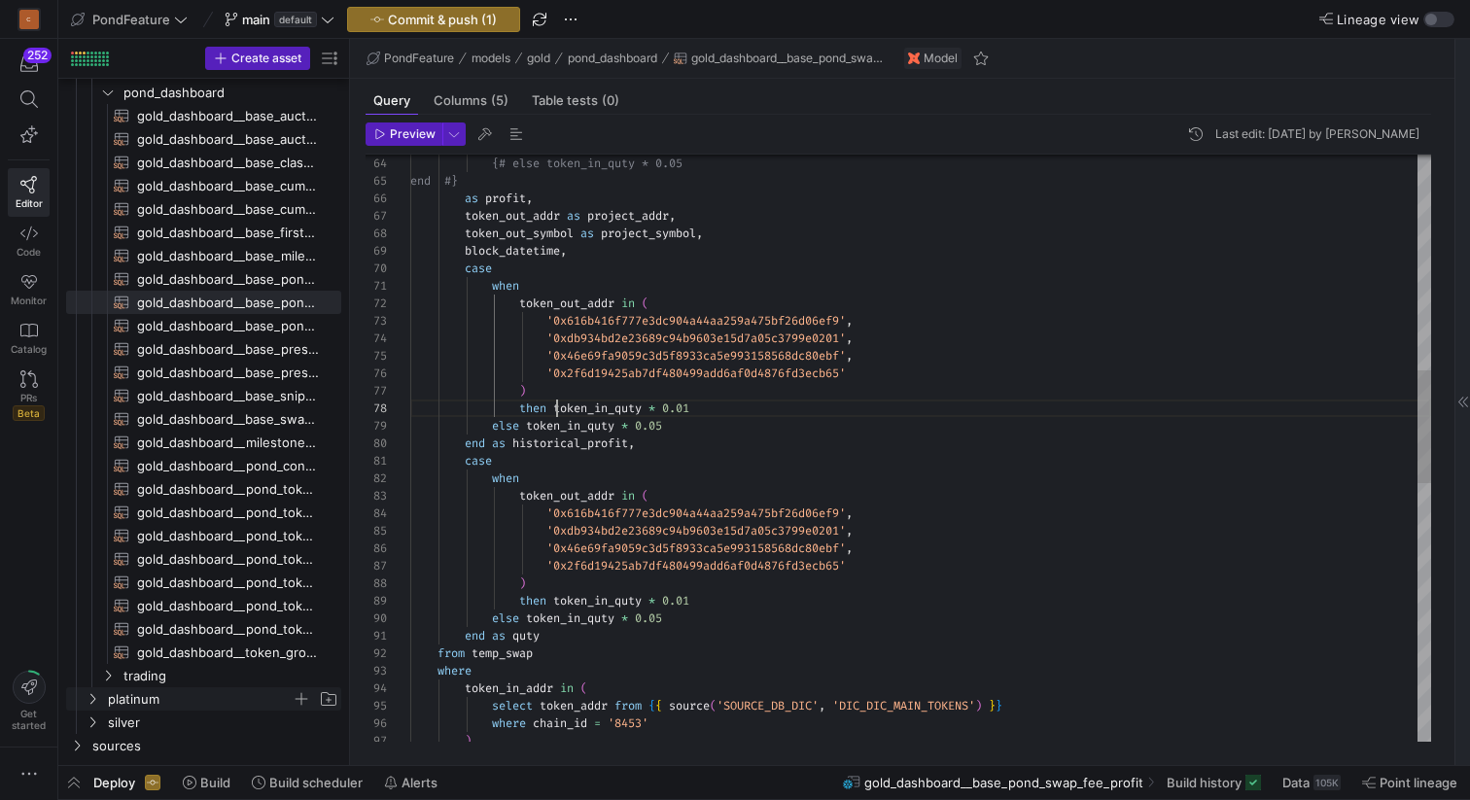
click at [556, 403] on div "{# else token_in_quty * 0.05 end #} token_out_addr as project_addr , token_out_…" at bounding box center [920, 558] width 1021 height 3043
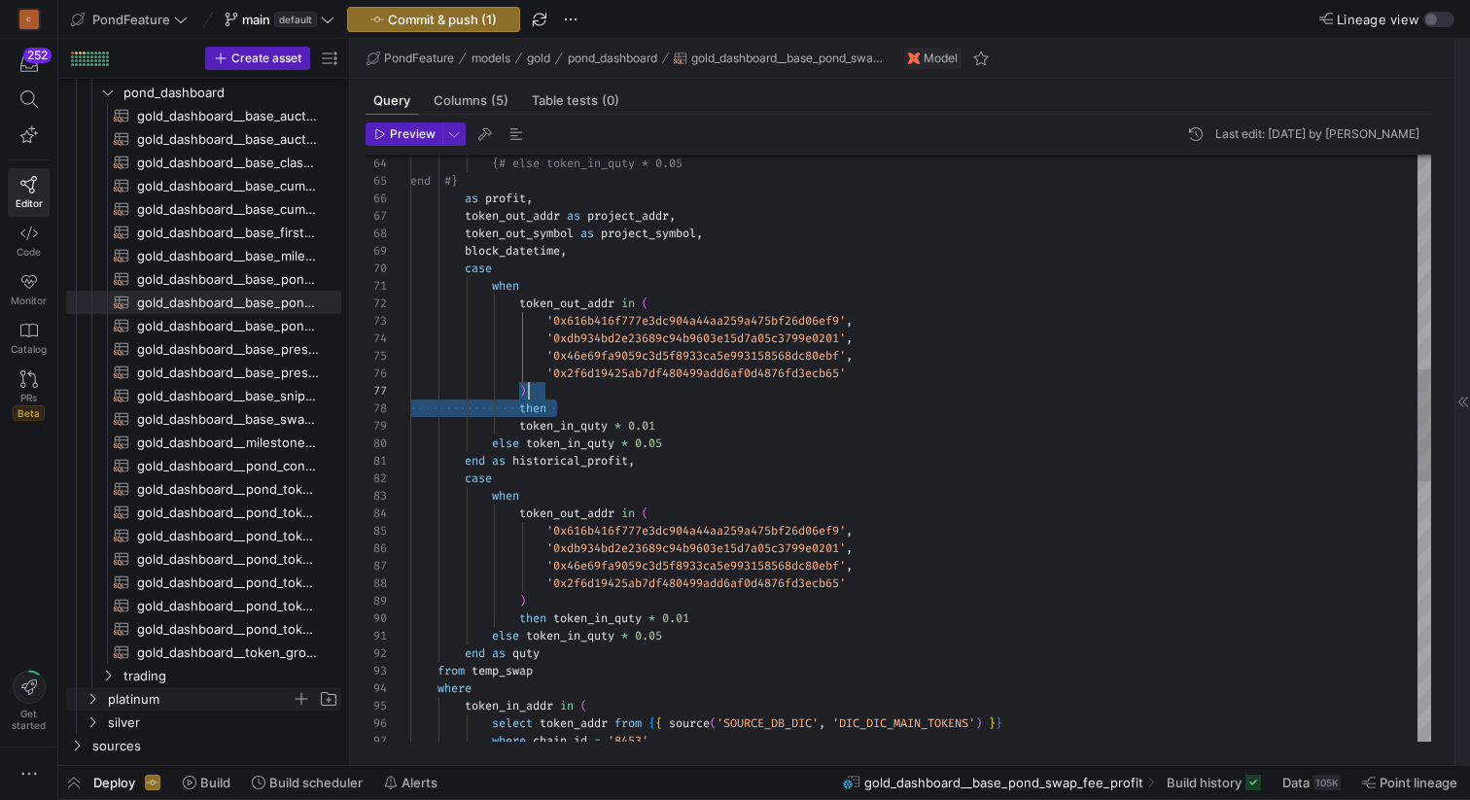
scroll to position [157, 84]
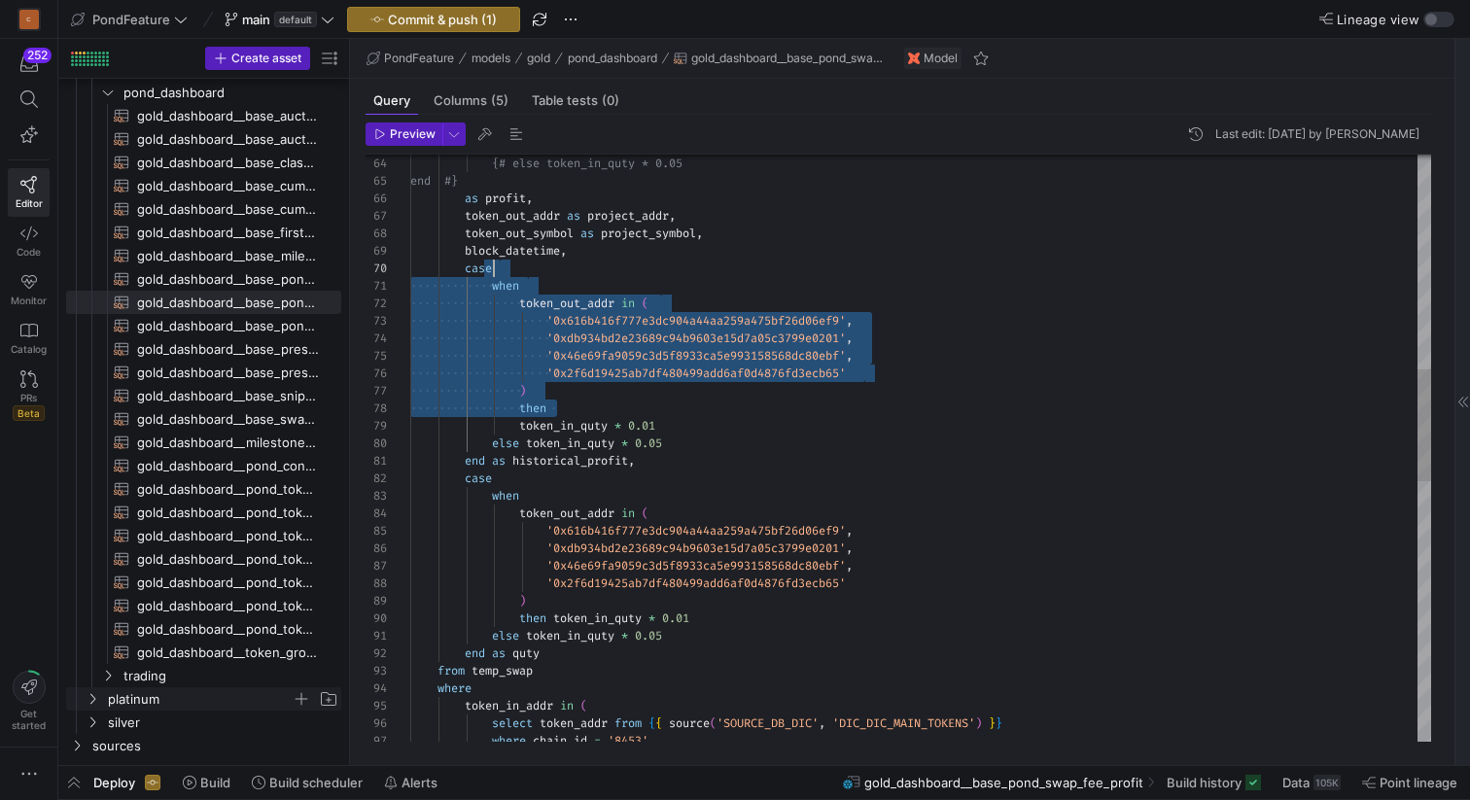
drag, startPoint x: 571, startPoint y: 406, endPoint x: 552, endPoint y: 270, distance: 137.3
click at [552, 270] on div "{# else token_in_quty * 0.05 end #} token_out_addr as project_addr , token_out_…" at bounding box center [920, 567] width 1021 height 3060
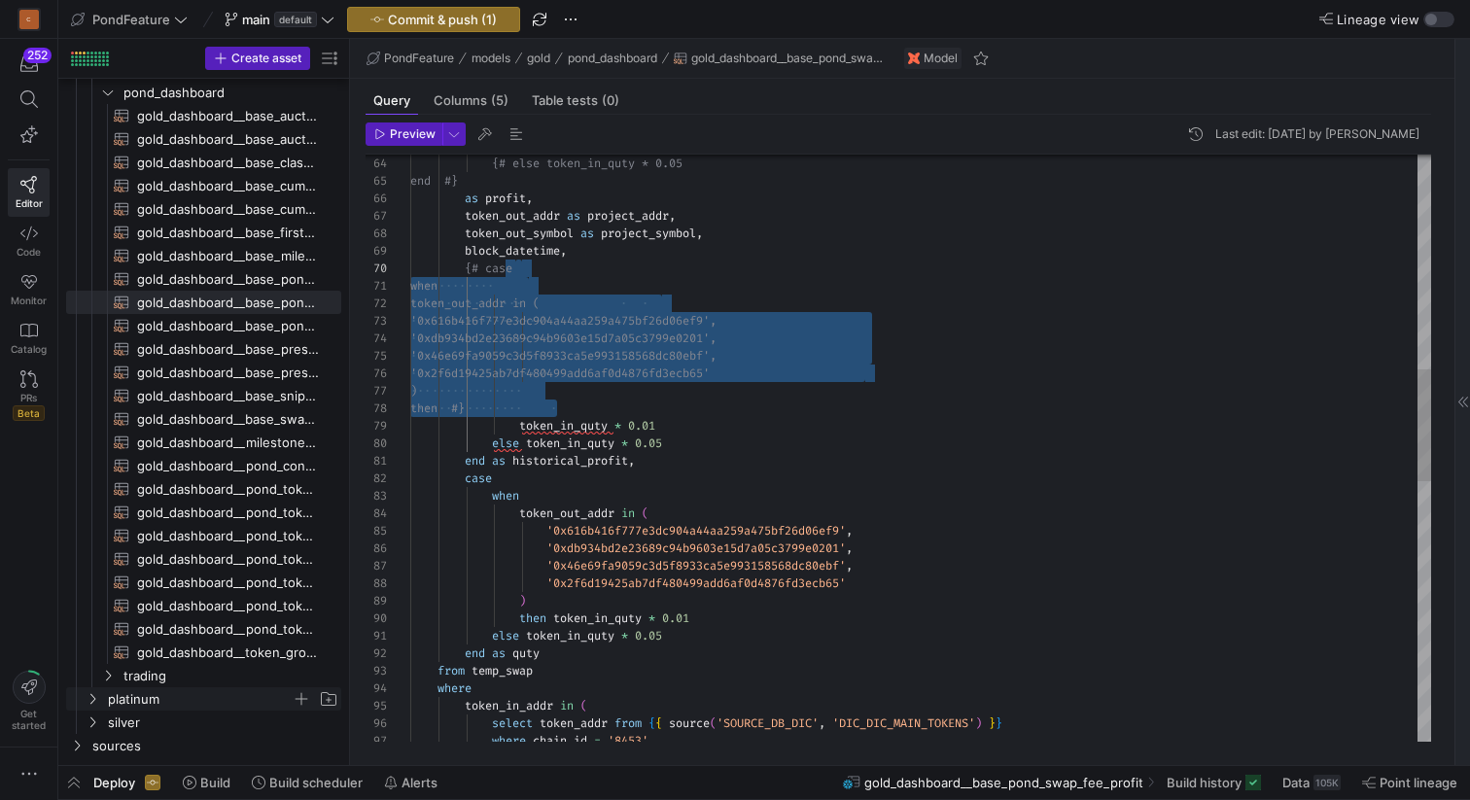
click at [496, 457] on div "{# else token_in_quty * 0.05 end #} token_out_addr as project_addr , token_out_…" at bounding box center [920, 567] width 1021 height 3060
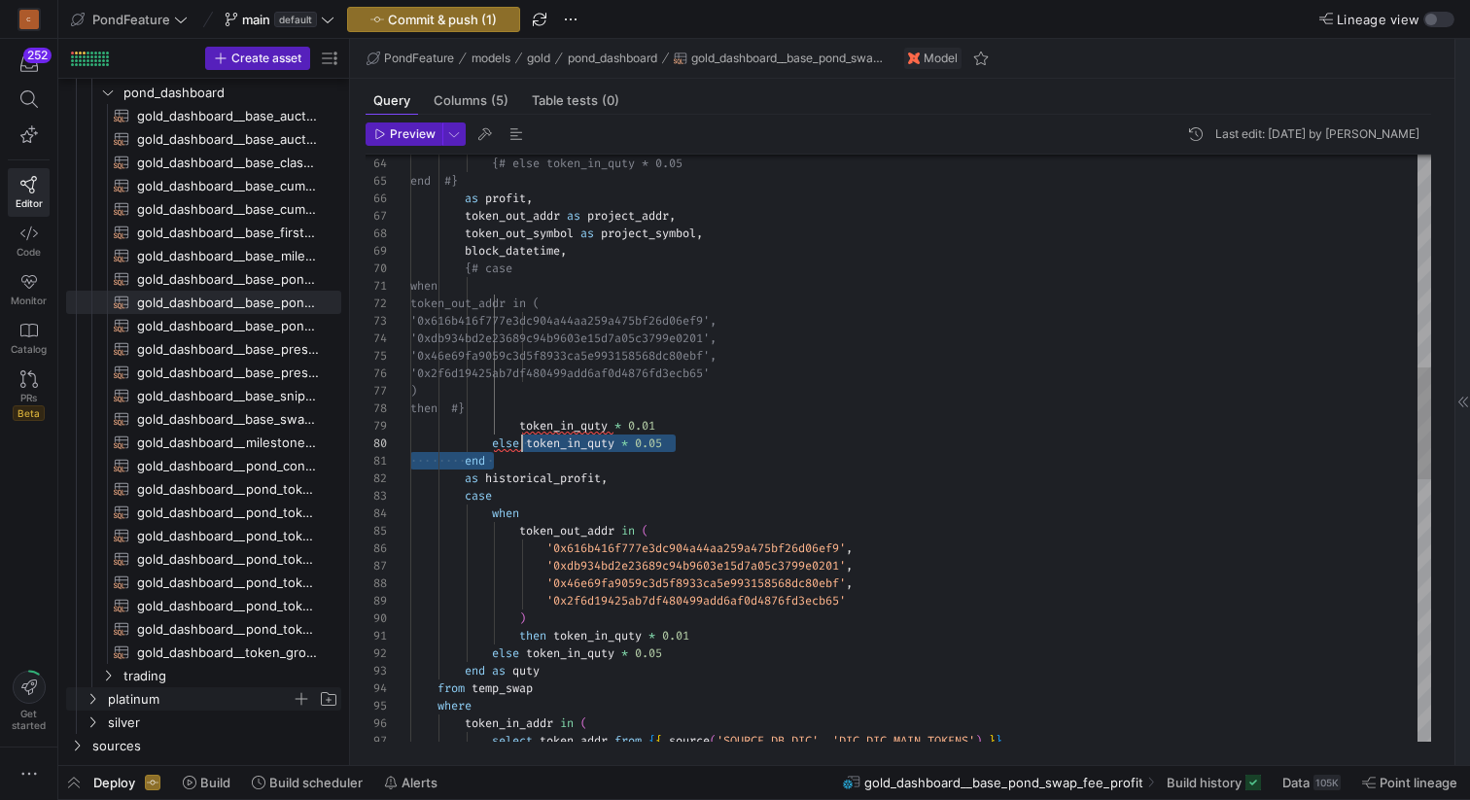
scroll to position [157, 112]
drag, startPoint x: 520, startPoint y: 462, endPoint x: 521, endPoint y: 447, distance: 14.6
click at [521, 447] on div "{# else token_in_quty * 0.05 end #} token_out_addr as project_addr , token_out_…" at bounding box center [920, 576] width 1021 height 3078
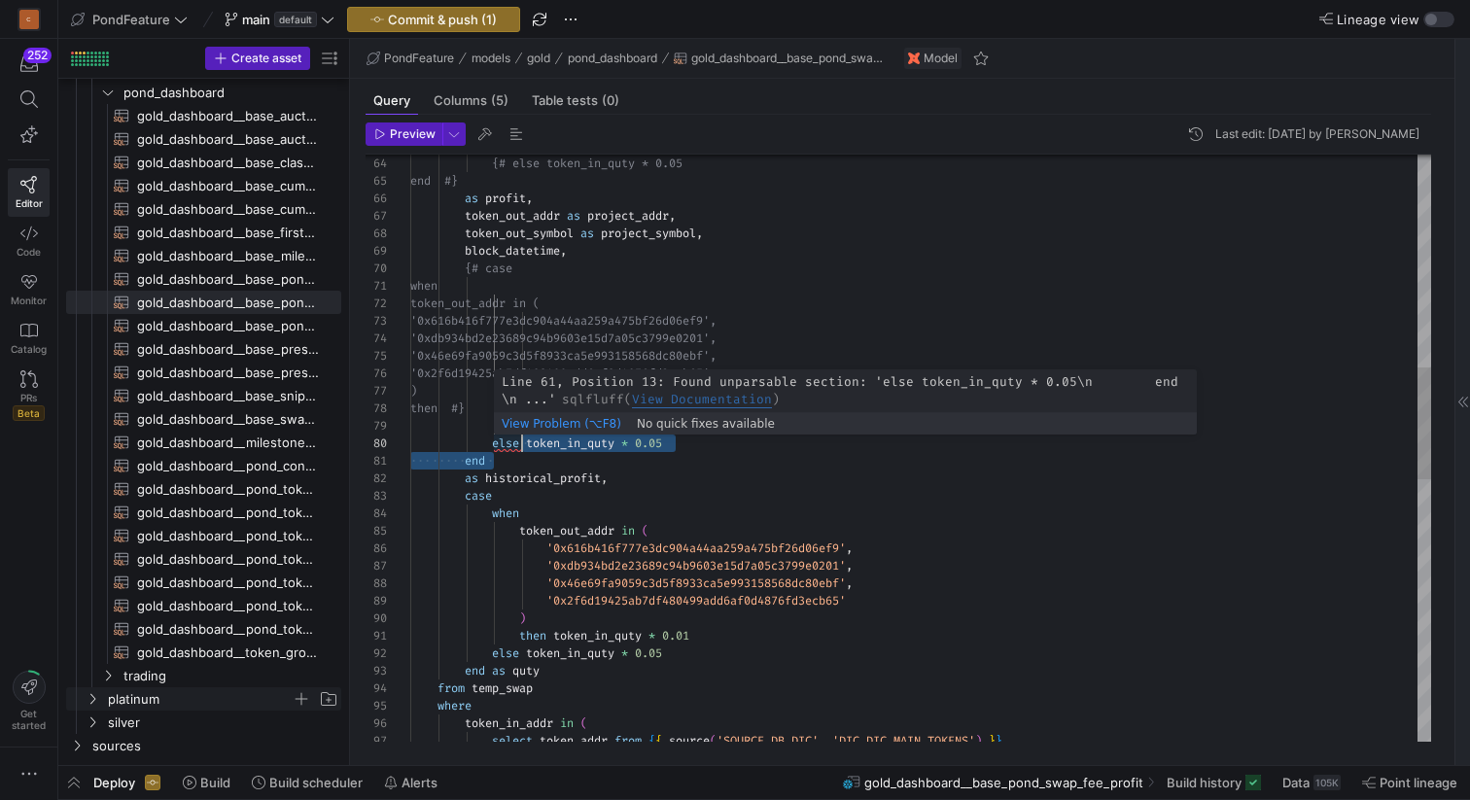
scroll to position [157, 133]
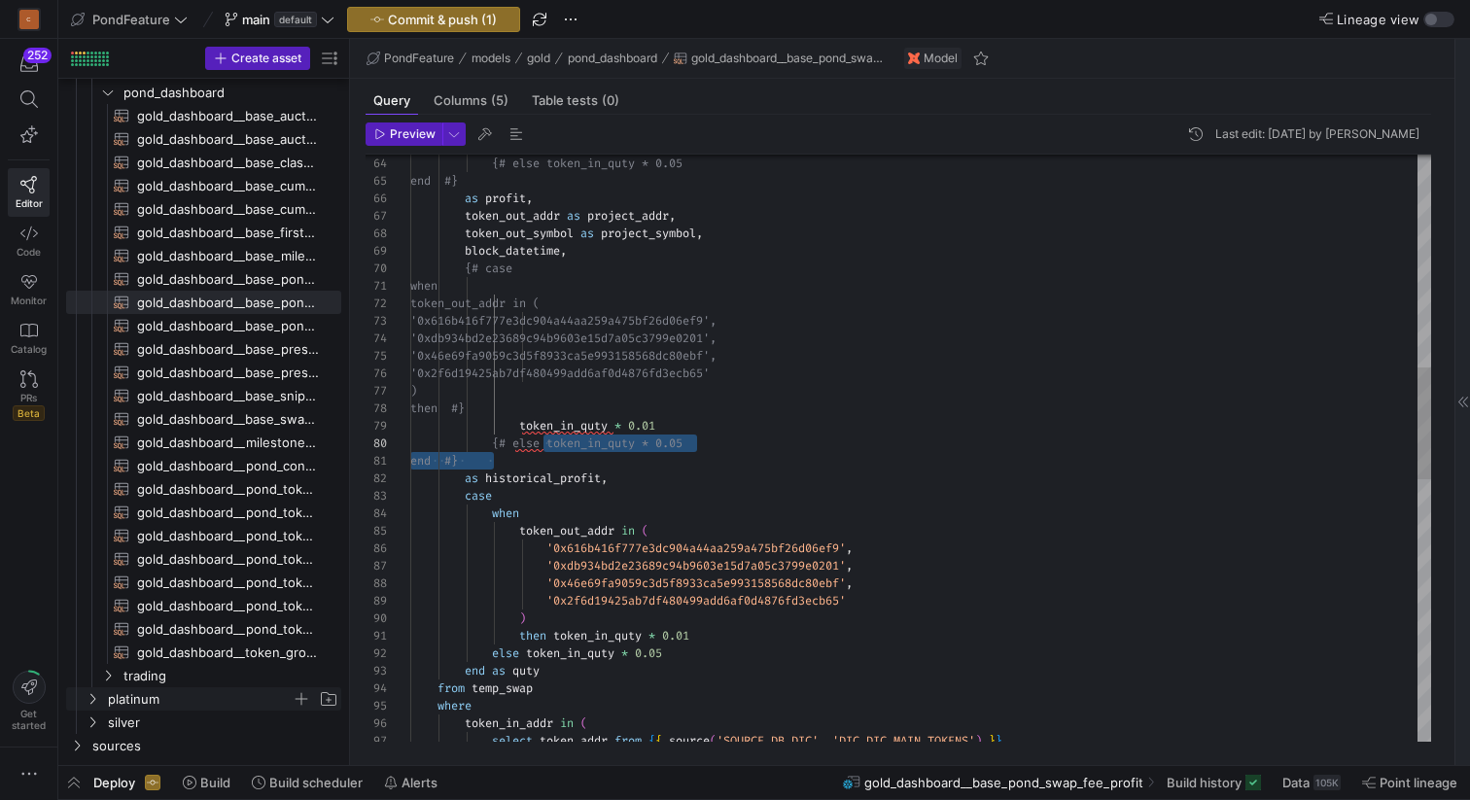
click at [553, 460] on div "{# else token_in_quty * 0.05 end #} token_out_addr as project_addr , token_out_…" at bounding box center [920, 576] width 1021 height 3078
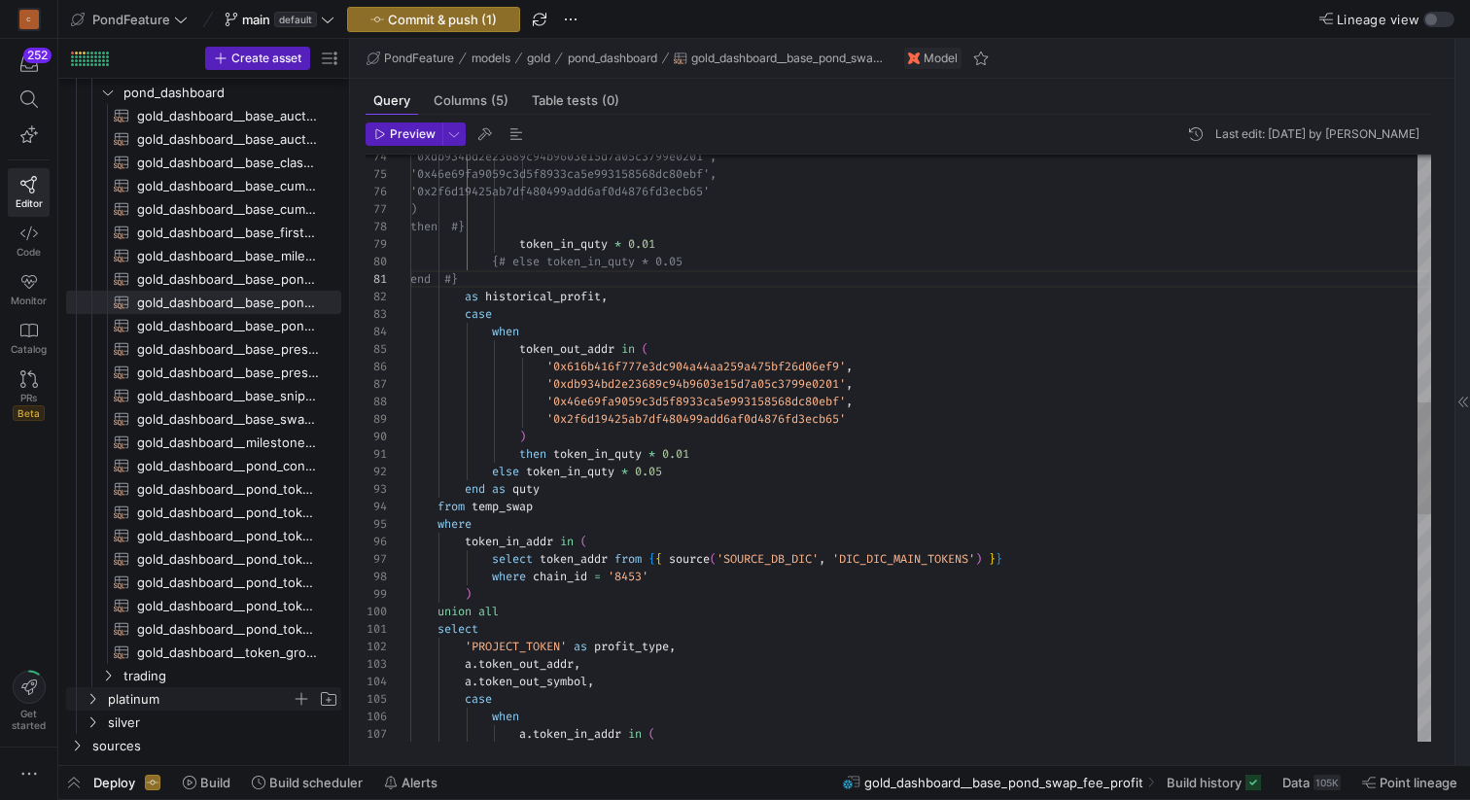
scroll to position [0, 147]
click at [558, 452] on div "'0xdb934bd2e23689c94b9603e15d7 a05c3799e0201', '0x46e69fa9059c3d5f8933ca5e993 1…" at bounding box center [920, 394] width 1021 height 3078
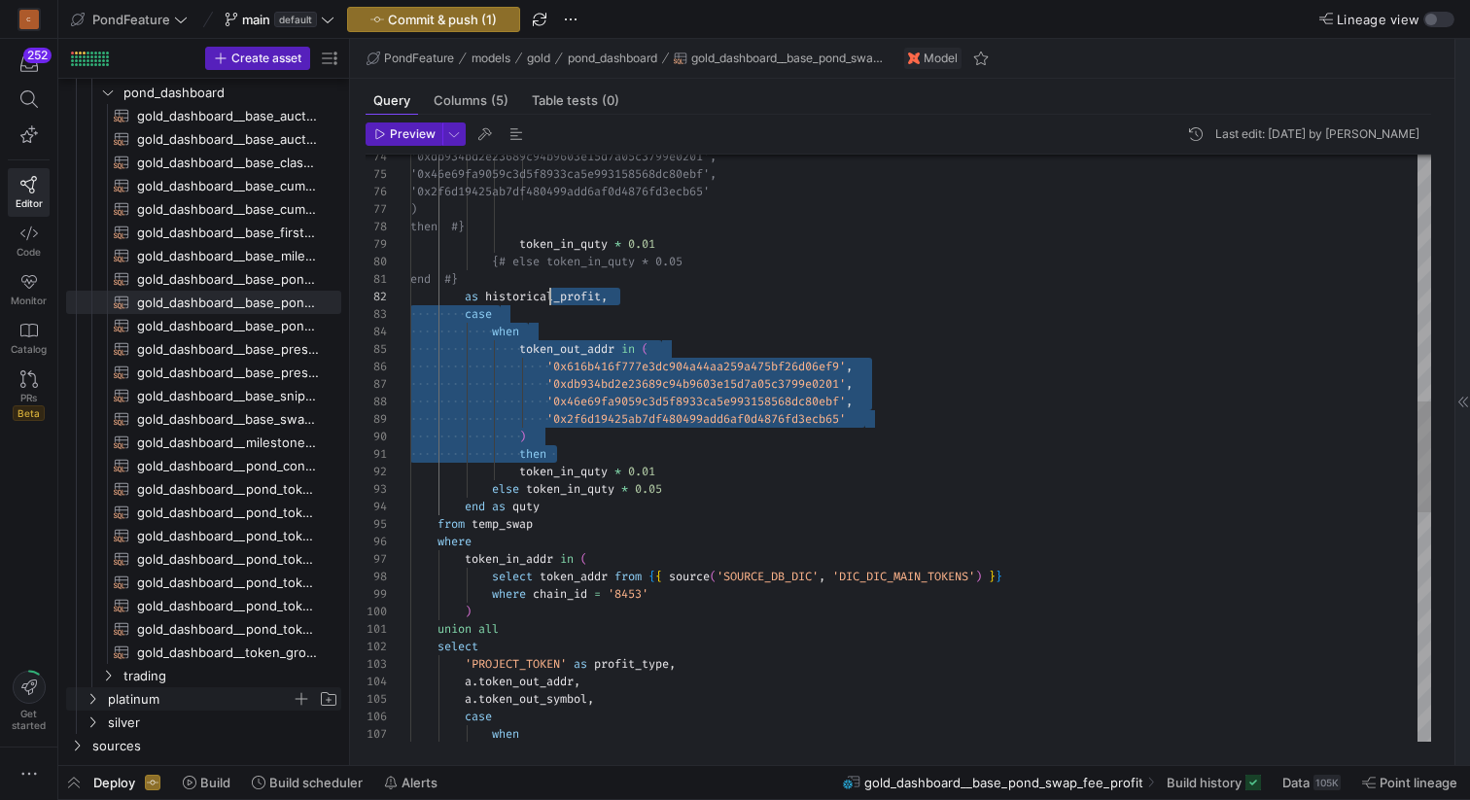
scroll to position [35, 84]
drag, startPoint x: 584, startPoint y: 457, endPoint x: 549, endPoint y: 314, distance: 147.1
click at [549, 314] on div "'0xdb934bd2e23689c94b9603e15d7 a05c3799e0201', '0x46e69fa9059c3d5f8933ca5e993 1…" at bounding box center [920, 402] width 1021 height 3095
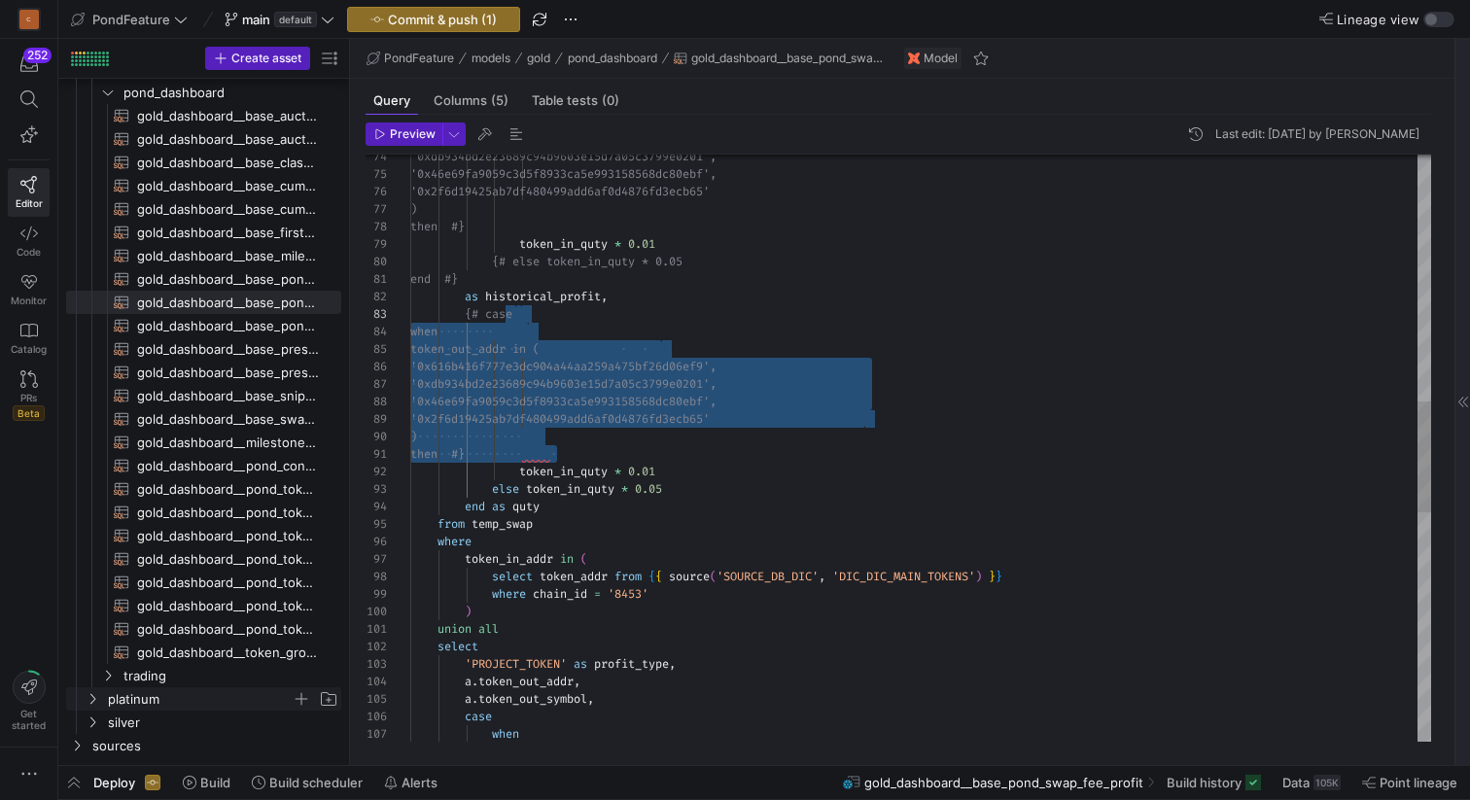
click at [583, 320] on div "'0xdb934bd2e23689c94b9603e15d7 a05c3799e0201', '0x46e69fa9059c3d5f8933ca5e993 1…" at bounding box center [920, 402] width 1021 height 3095
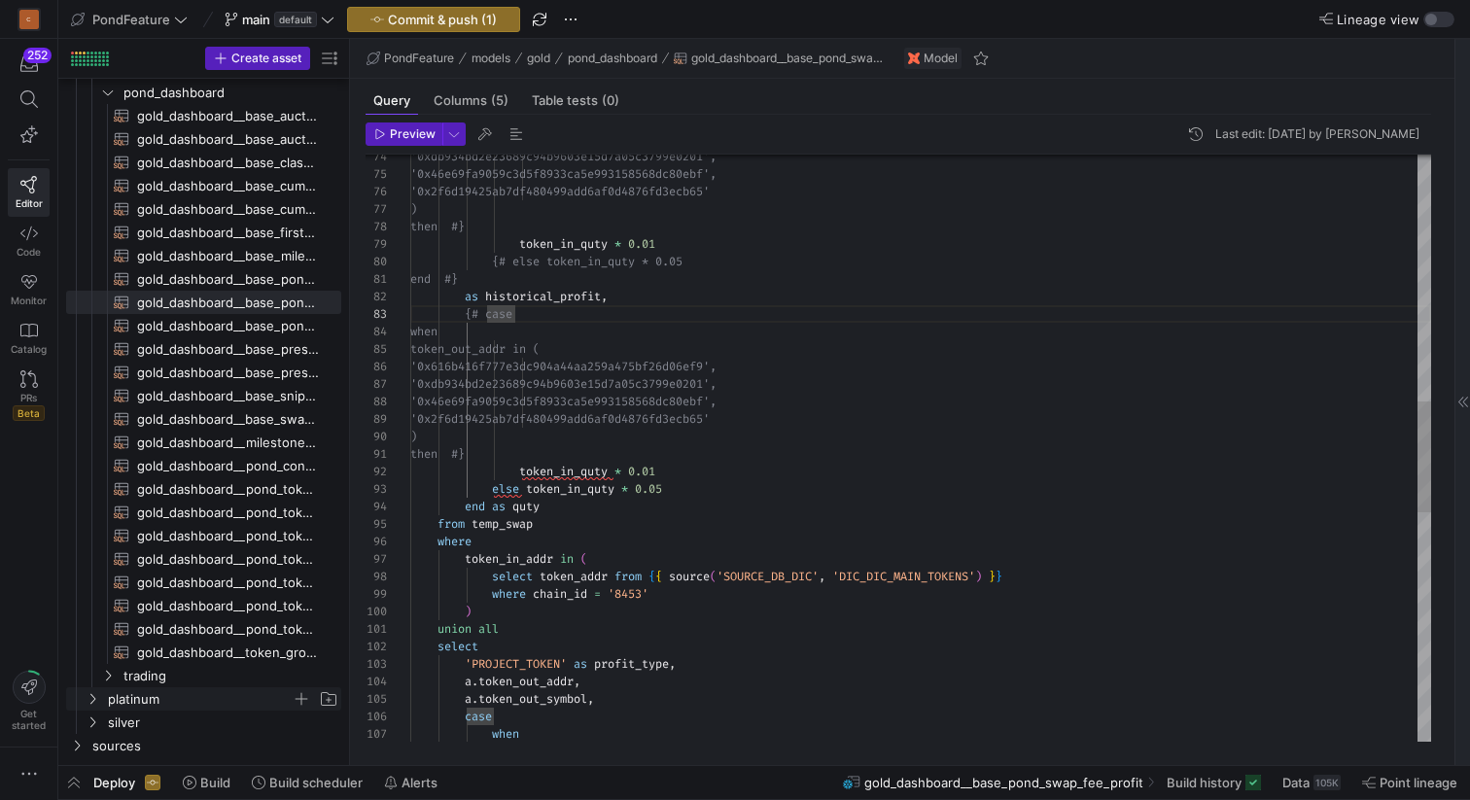
click at [496, 503] on div "'0xdb934bd2e23689c94b9603e15d7 a05c3799e0201', '0x46e69fa9059c3d5f8933ca5e993 1…" at bounding box center [920, 402] width 1021 height 3095
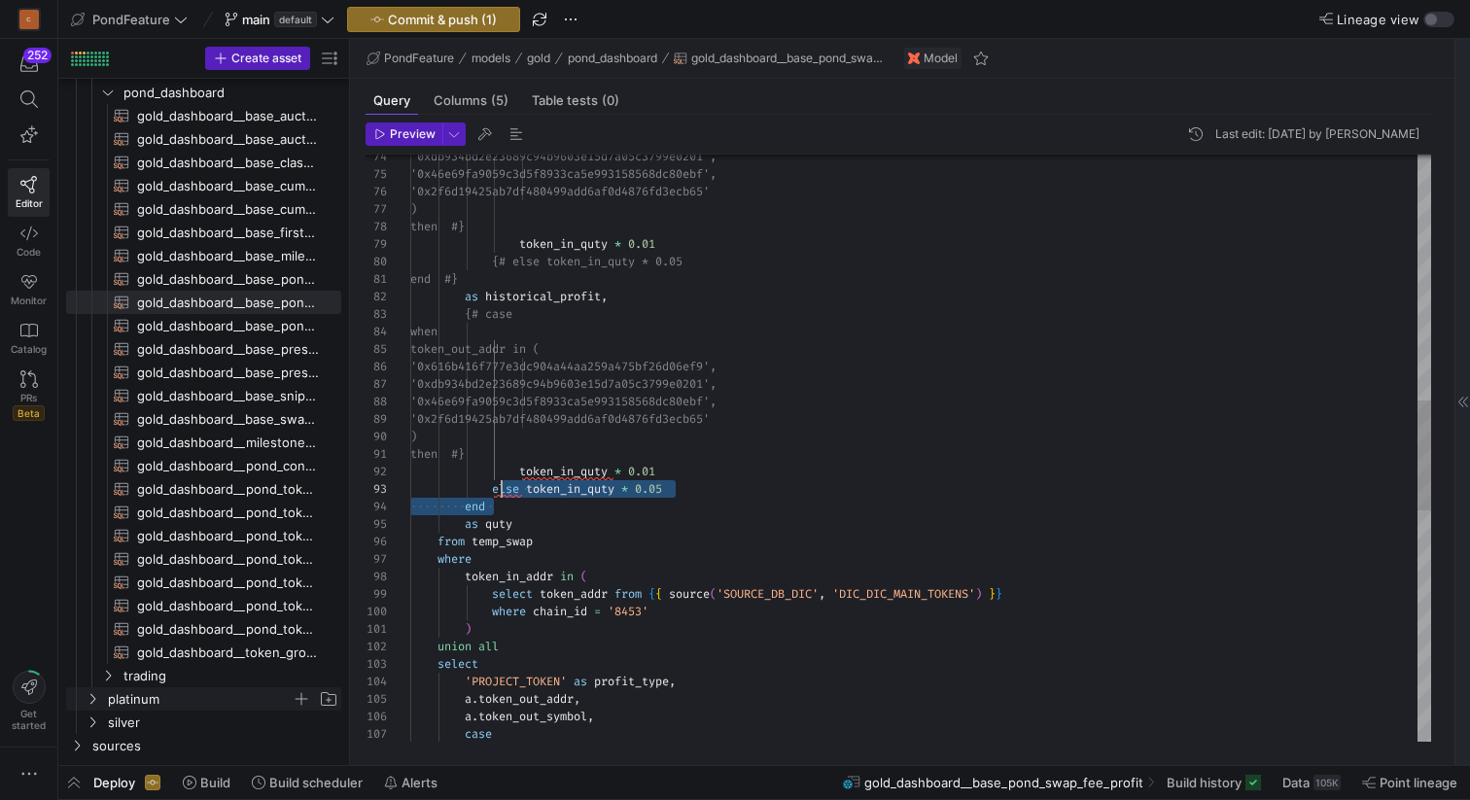
drag, startPoint x: 506, startPoint y: 506, endPoint x: 504, endPoint y: 489, distance: 16.8
click at [504, 489] on div "'0xdb934bd2e23689c94b9603e15d7 a05c3799e0201', '0x46e69fa9059c3d5f8933ca5e993 1…" at bounding box center [920, 411] width 1021 height 3113
click at [581, 509] on div "'0xdb934bd2e23689c94b9603e15d7 a05c3799e0201', '0x46e69fa9059c3d5f8933ca5e993 1…" at bounding box center [920, 411] width 1021 height 3113
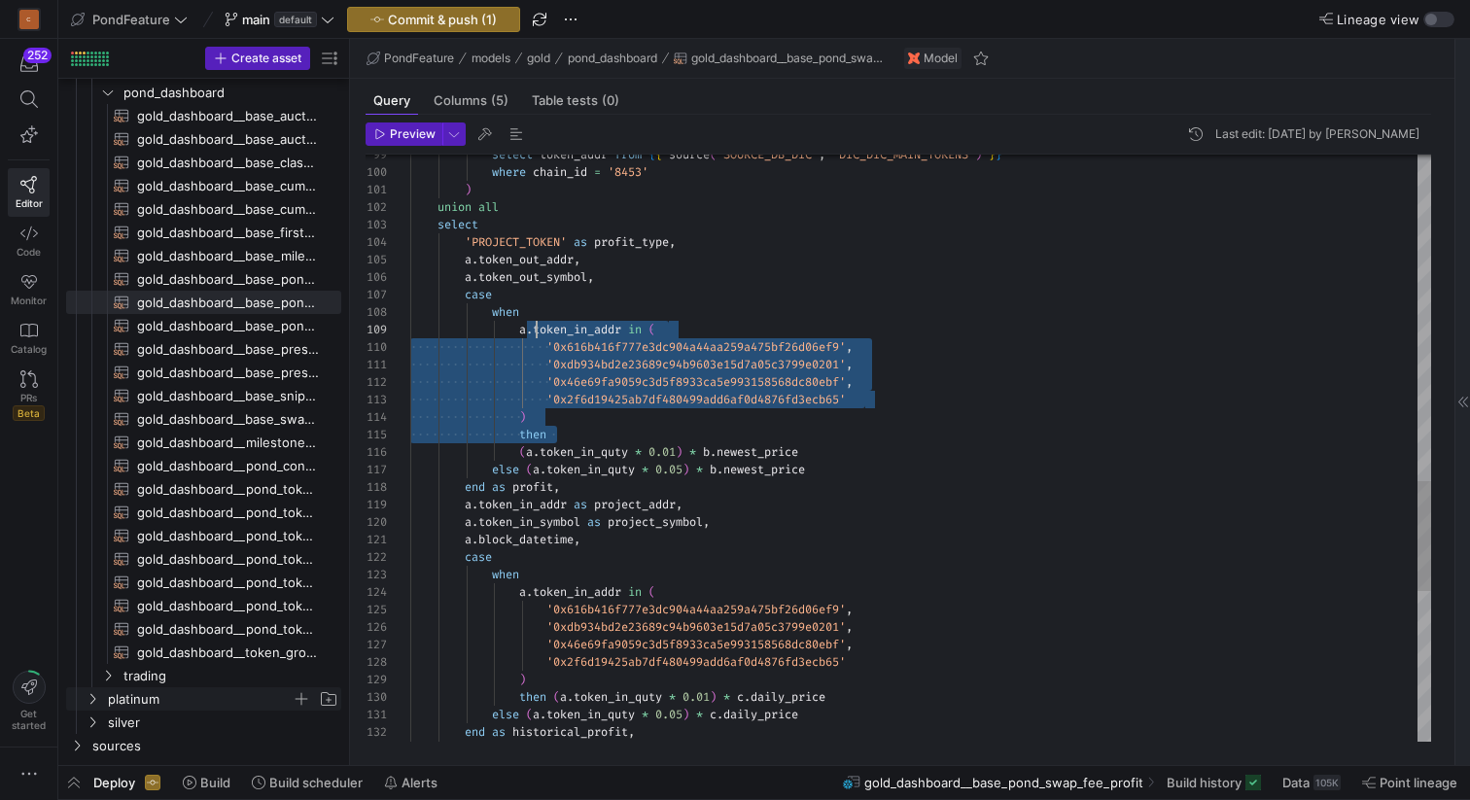
scroll to position [122, 112]
drag, startPoint x: 565, startPoint y: 435, endPoint x: 528, endPoint y: 314, distance: 126.1
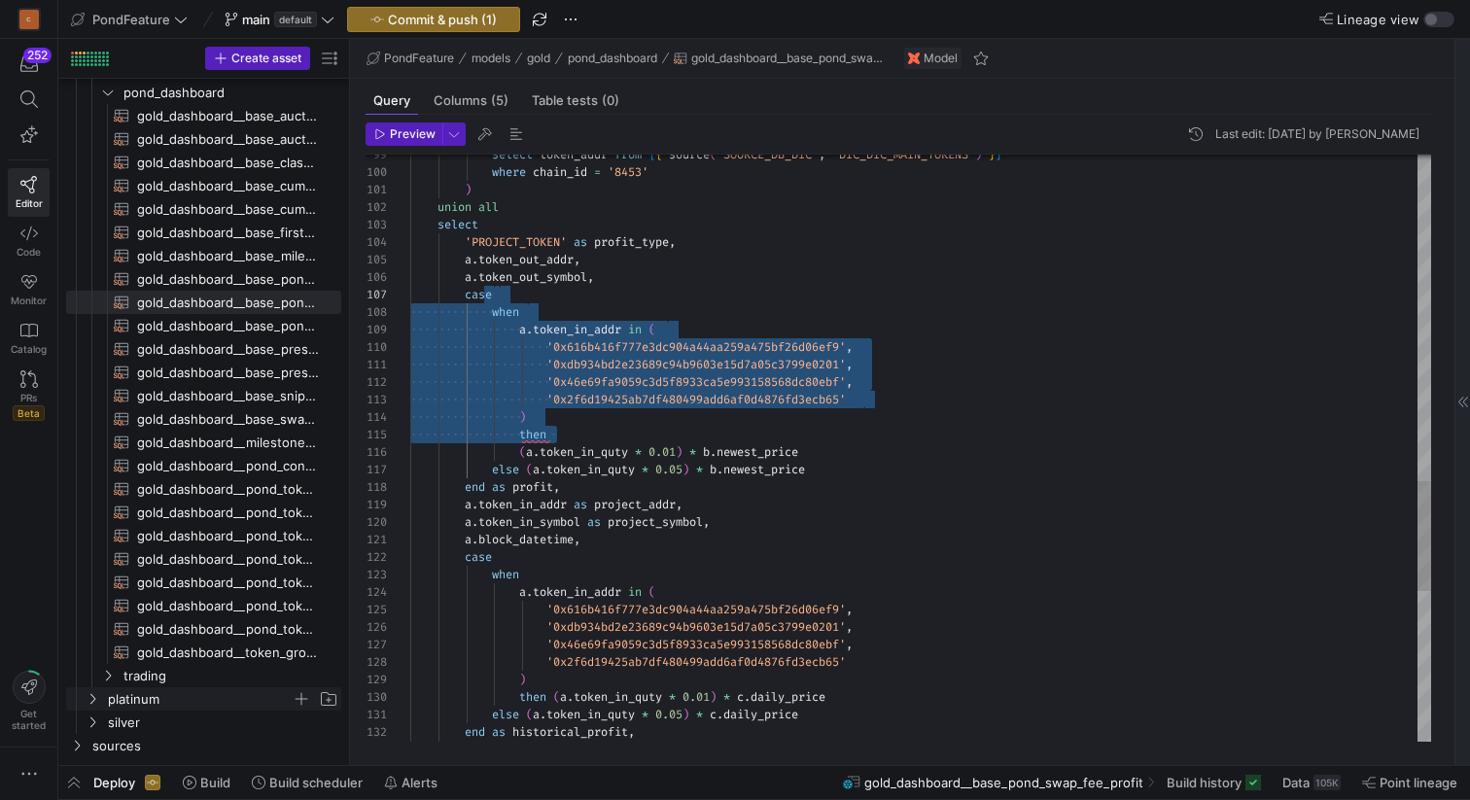
scroll to position [105, 105]
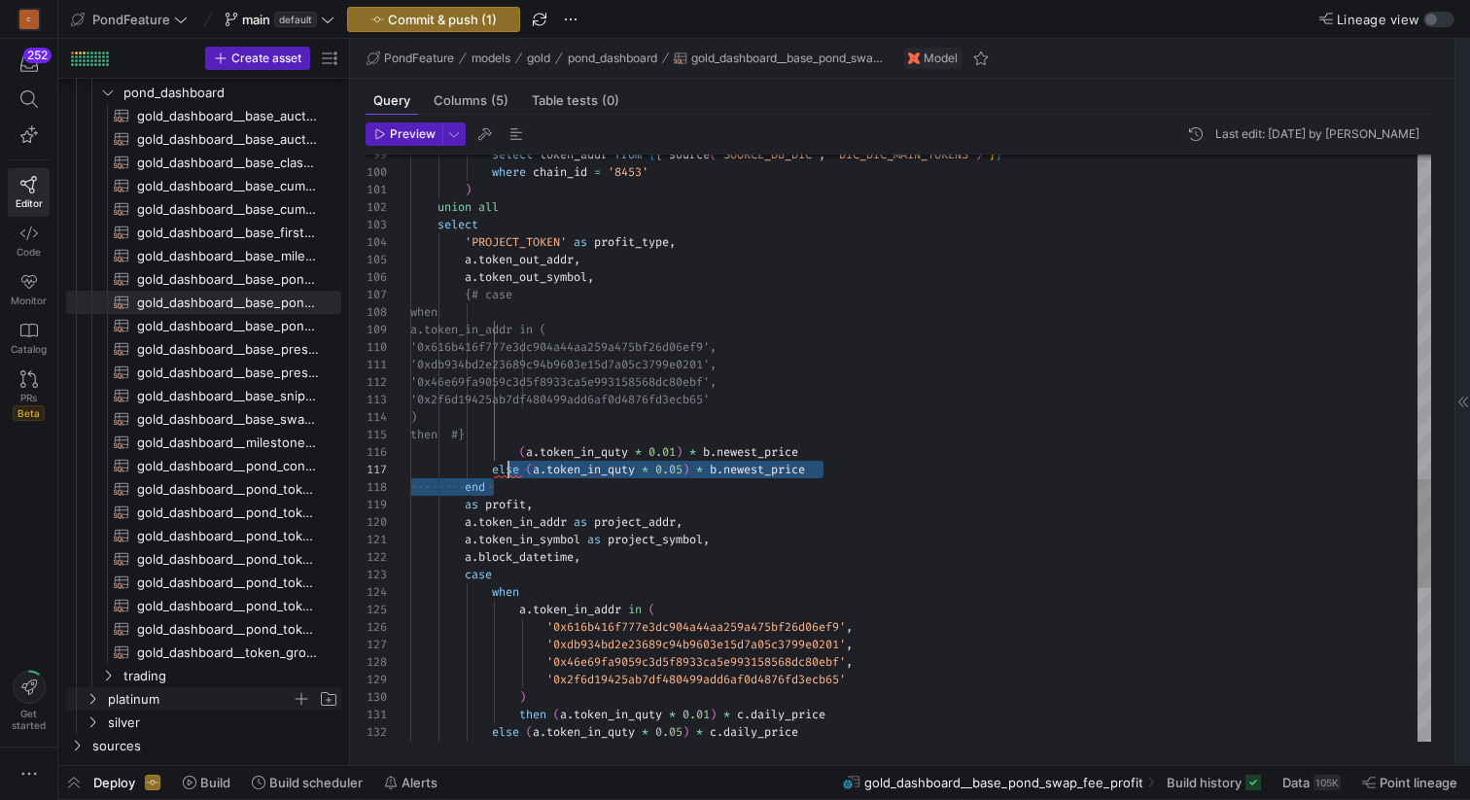
drag, startPoint x: 517, startPoint y: 483, endPoint x: 510, endPoint y: 474, distance: 11.1
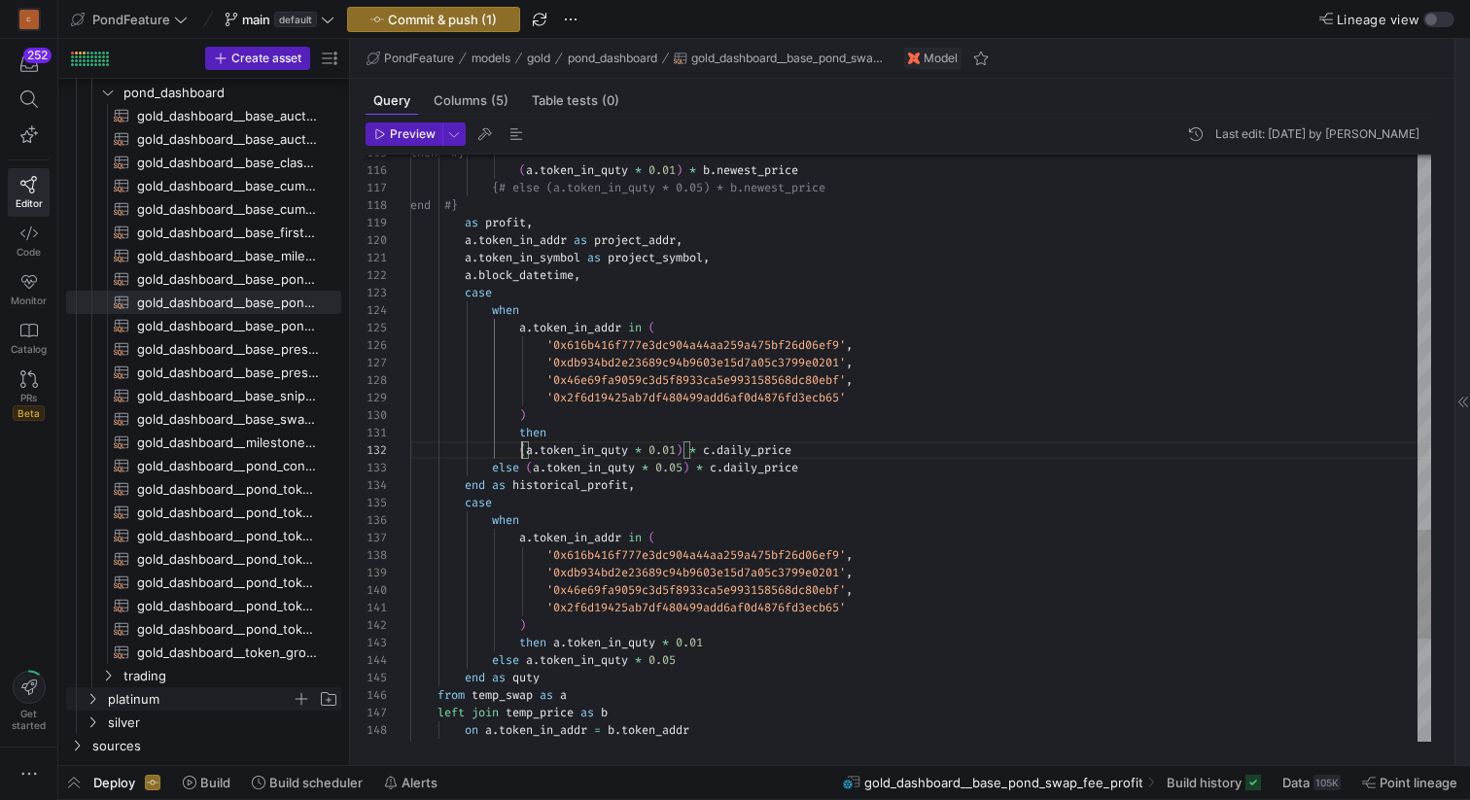
scroll to position [0, 147]
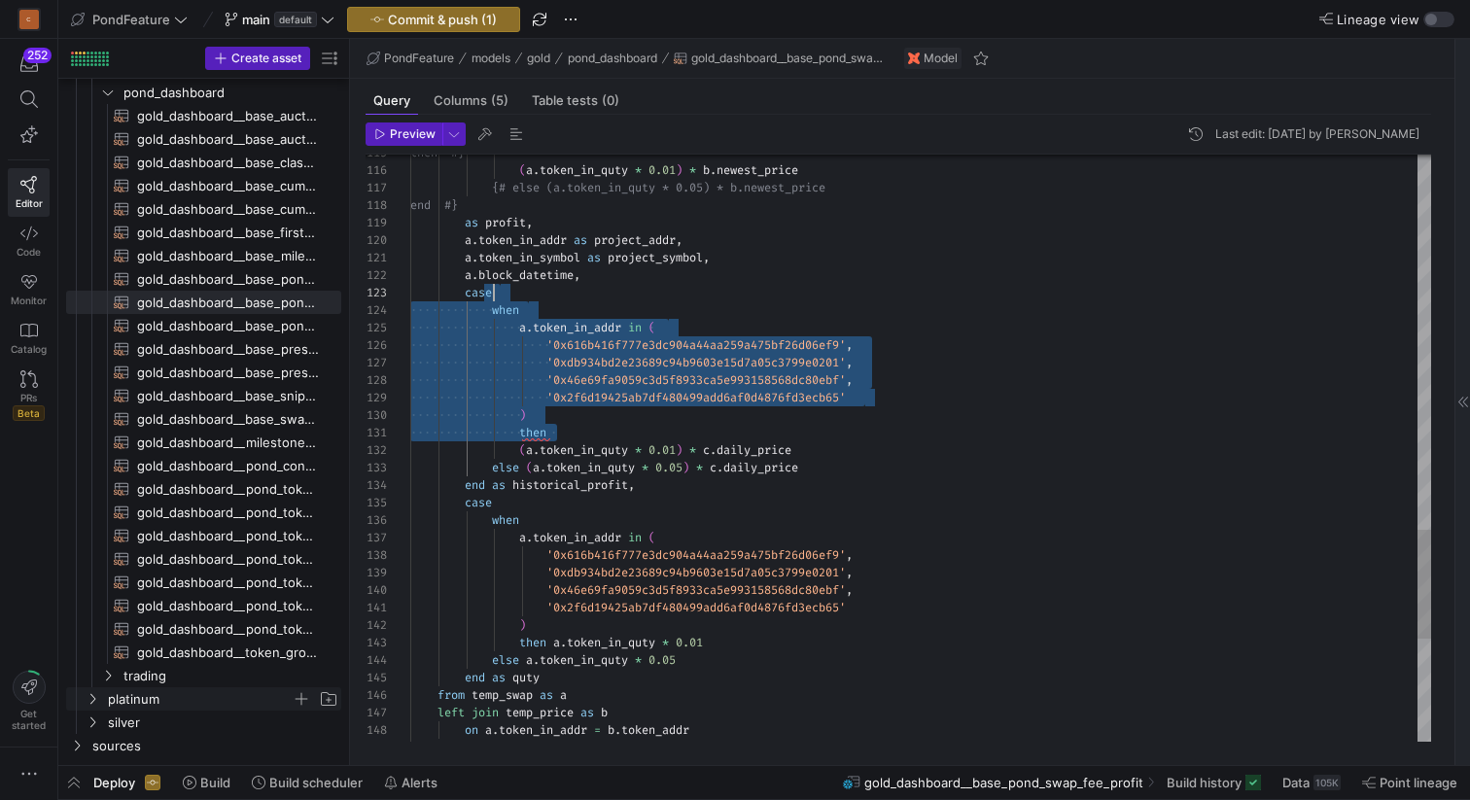
drag, startPoint x: 570, startPoint y: 436, endPoint x: 525, endPoint y: 298, distance: 144.2
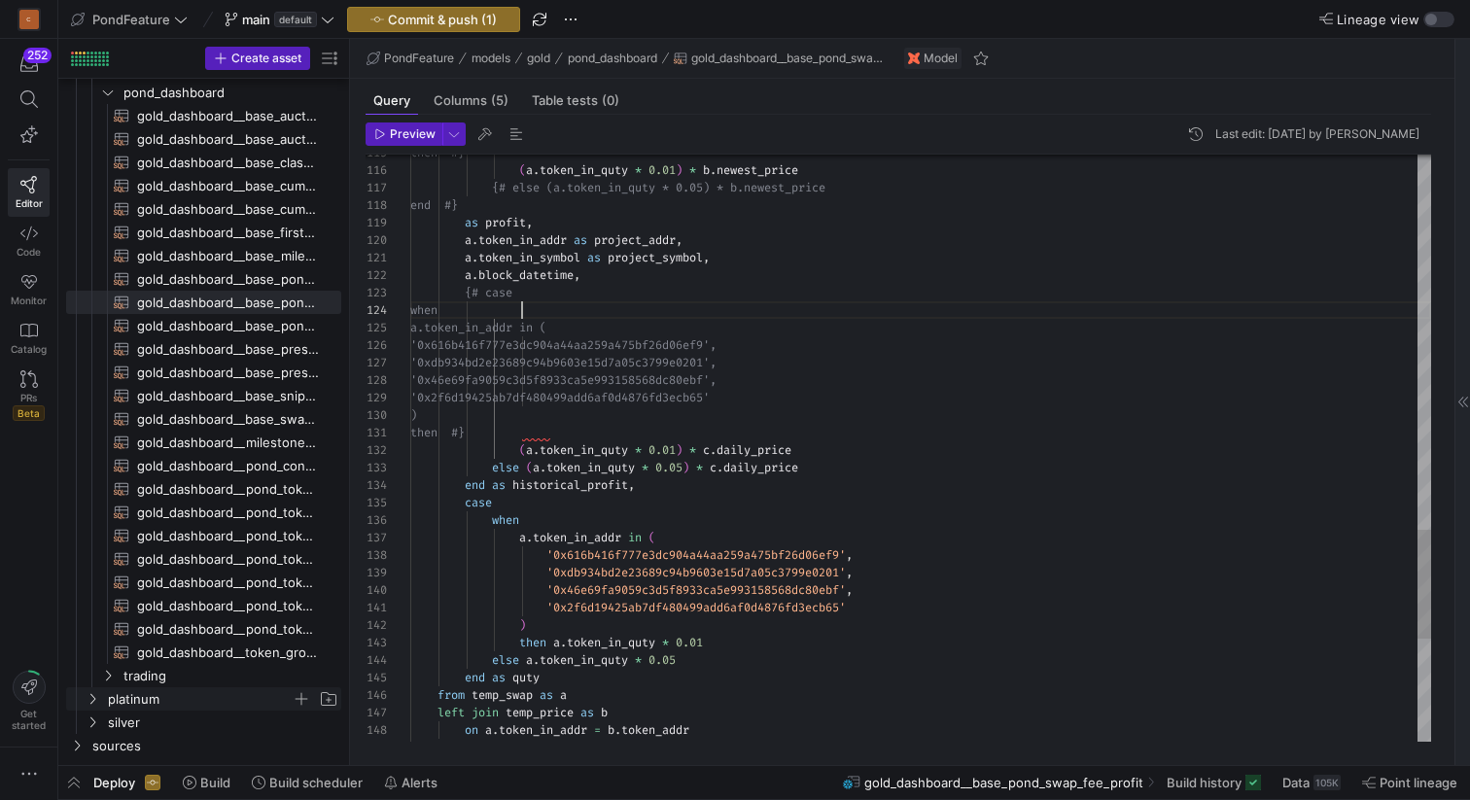
scroll to position [52, 112]
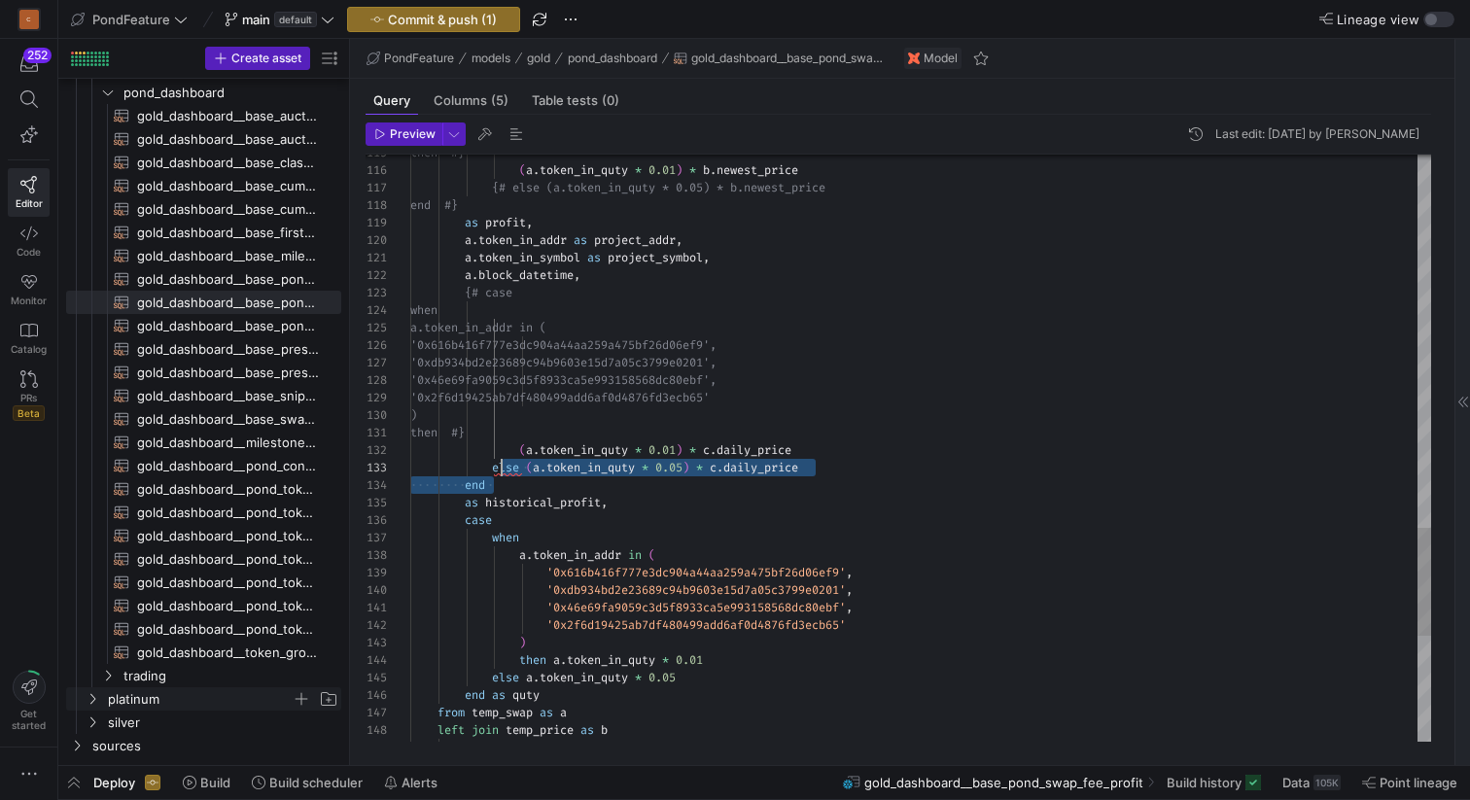
drag, startPoint x: 519, startPoint y: 484, endPoint x: 499, endPoint y: 471, distance: 24.0
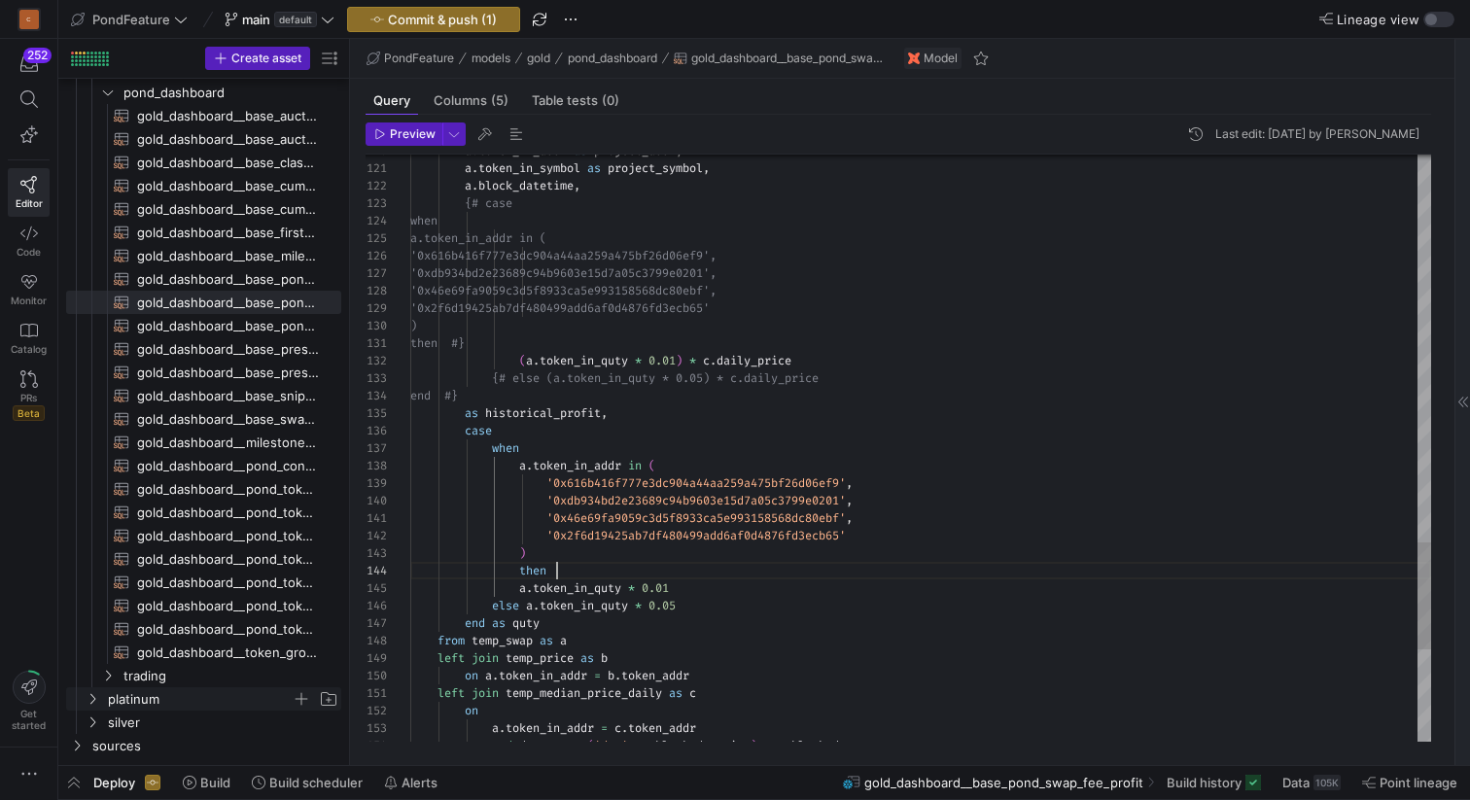
scroll to position [0, 147]
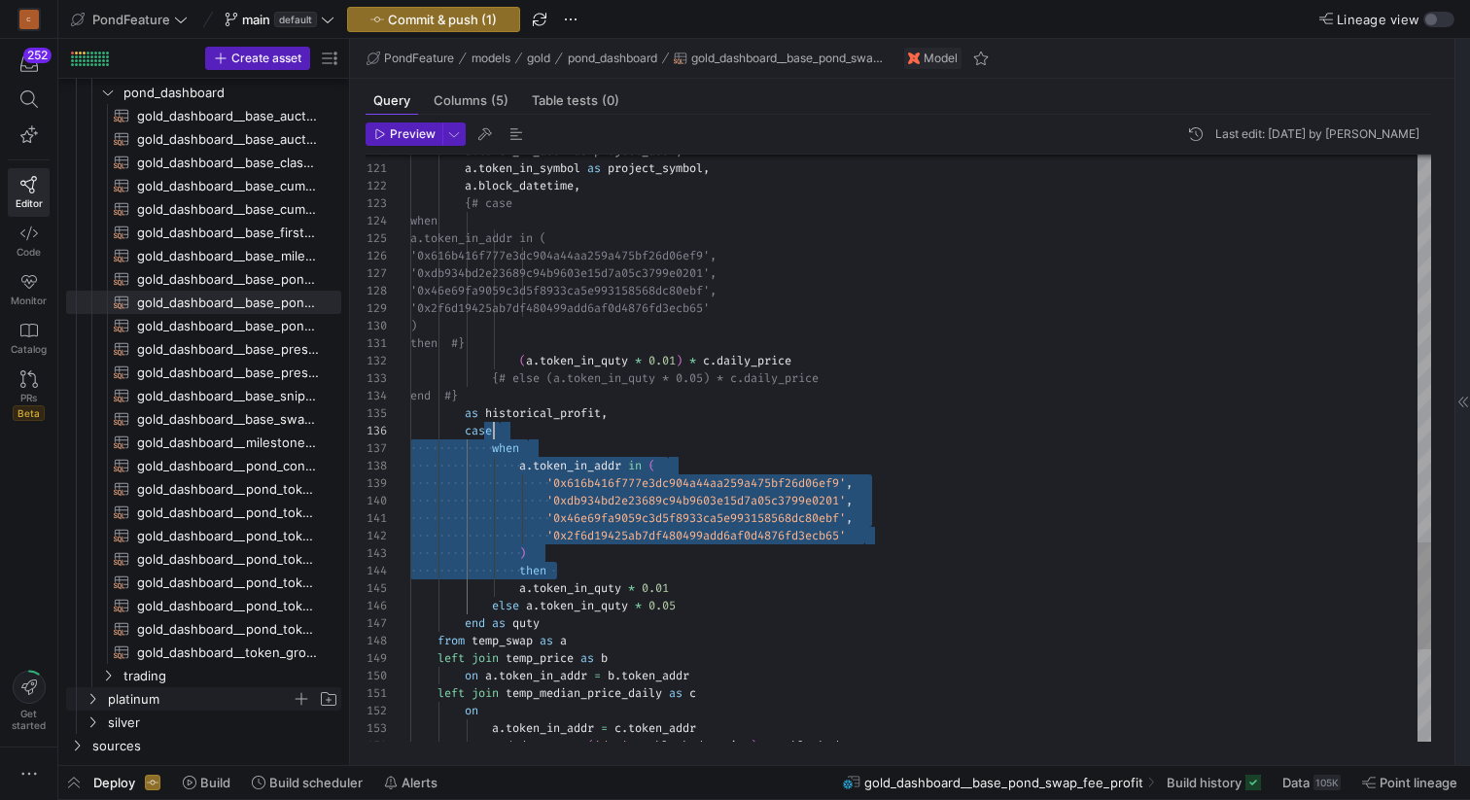
drag, startPoint x: 576, startPoint y: 569, endPoint x: 524, endPoint y: 436, distance: 142.8
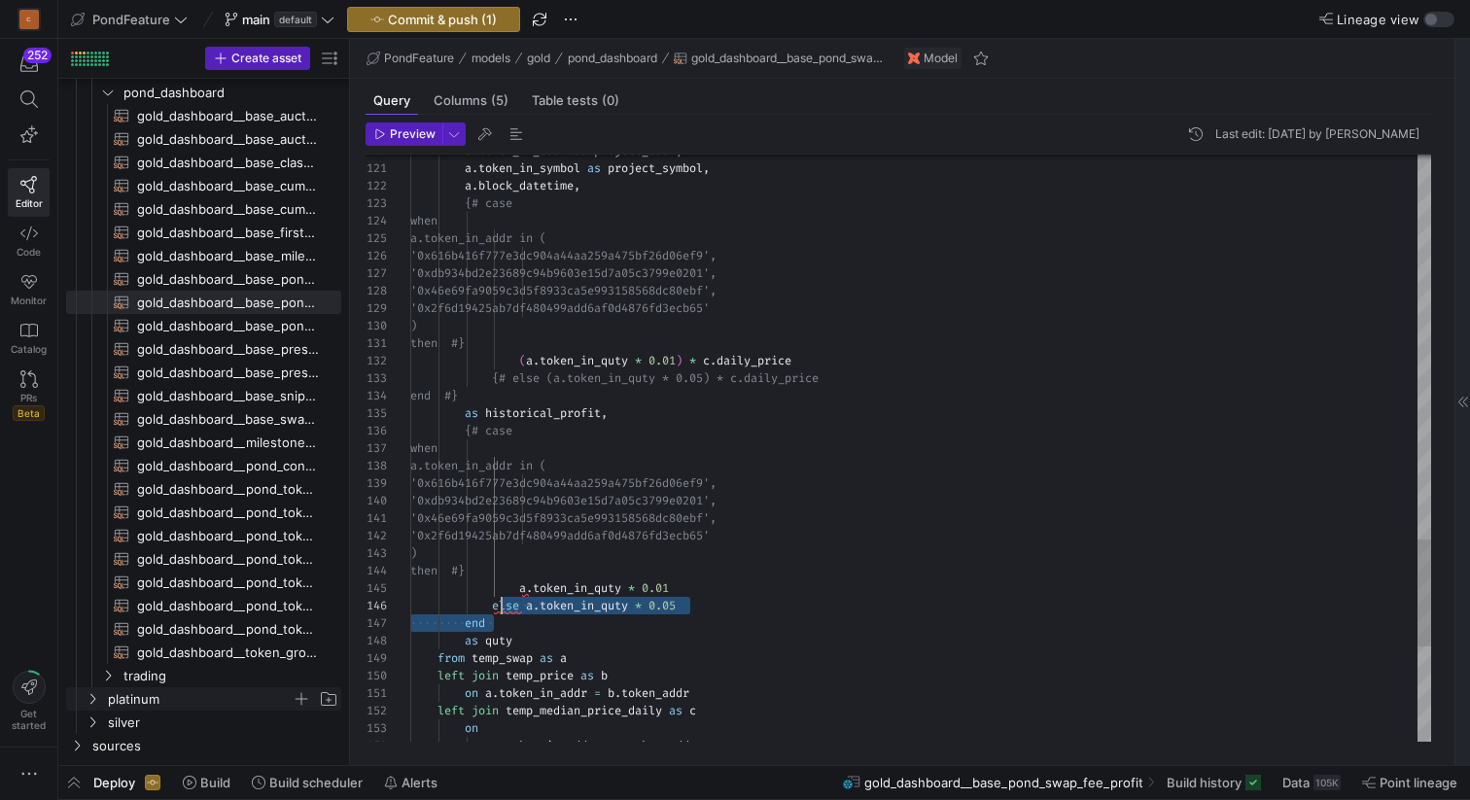
drag, startPoint x: 512, startPoint y: 621, endPoint x: 497, endPoint y: 609, distance: 20.0
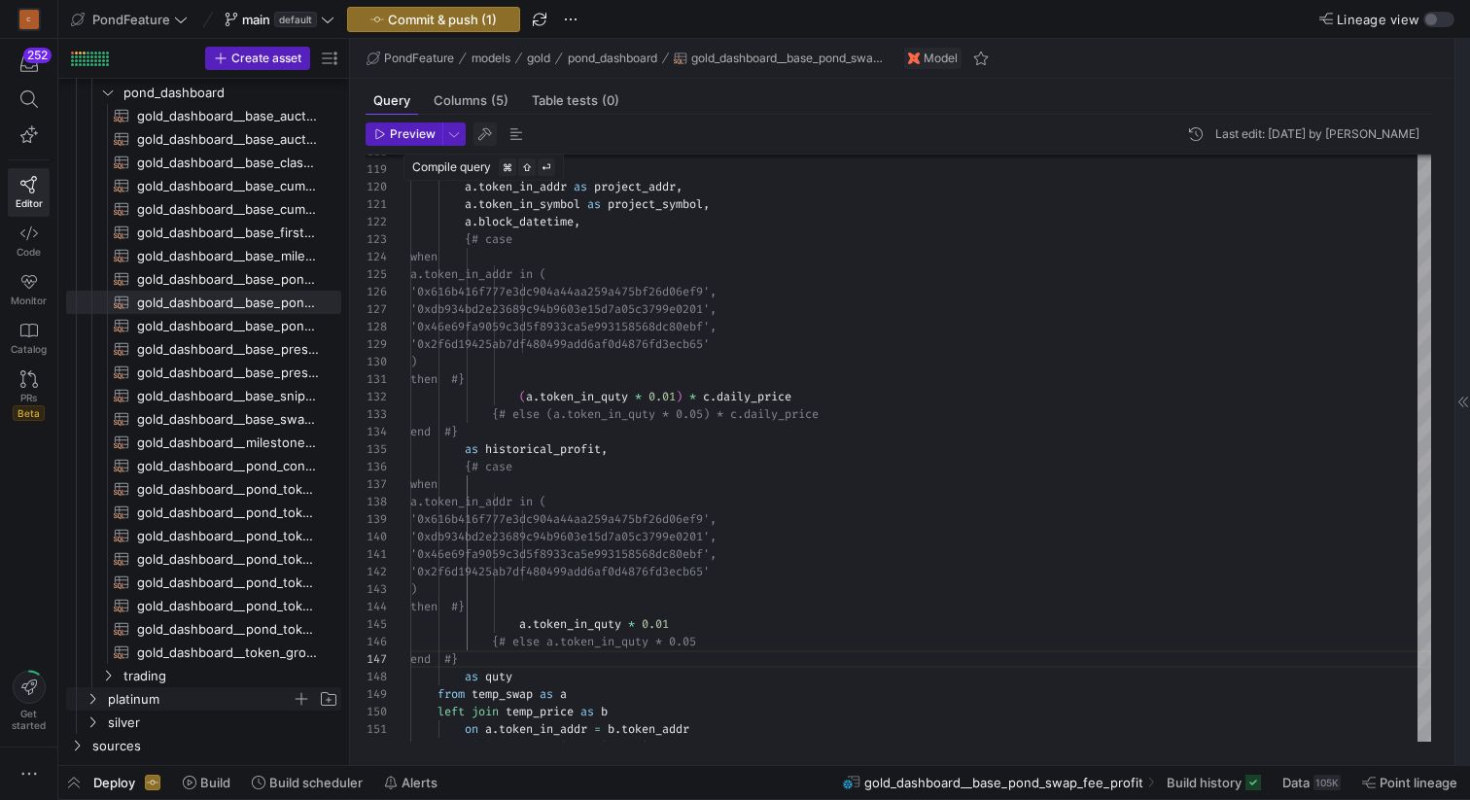
click at [486, 133] on span "button" at bounding box center [484, 133] width 23 height 23
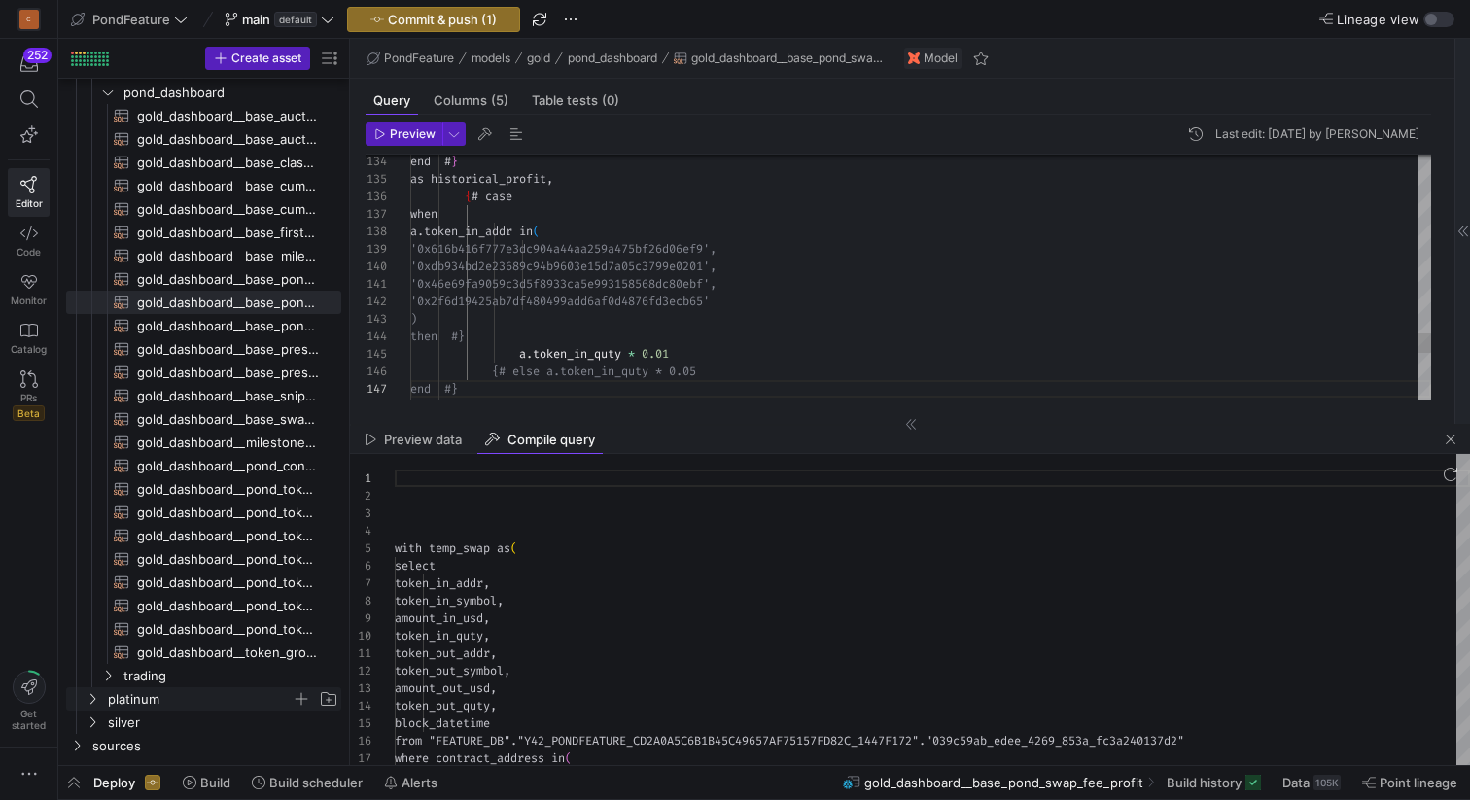
scroll to position [175, 0]
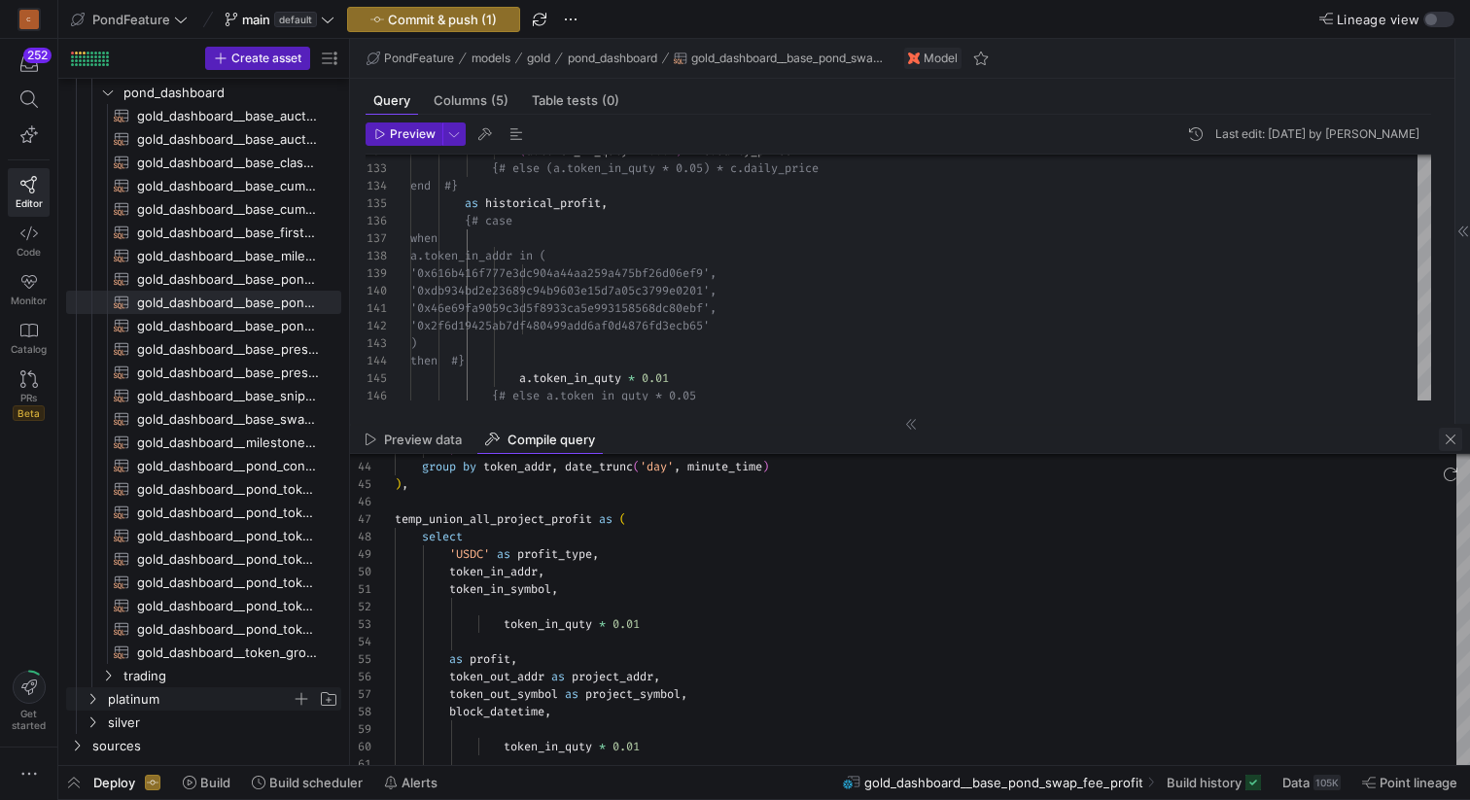
click at [1456, 439] on span "button" at bounding box center [1450, 439] width 23 height 23
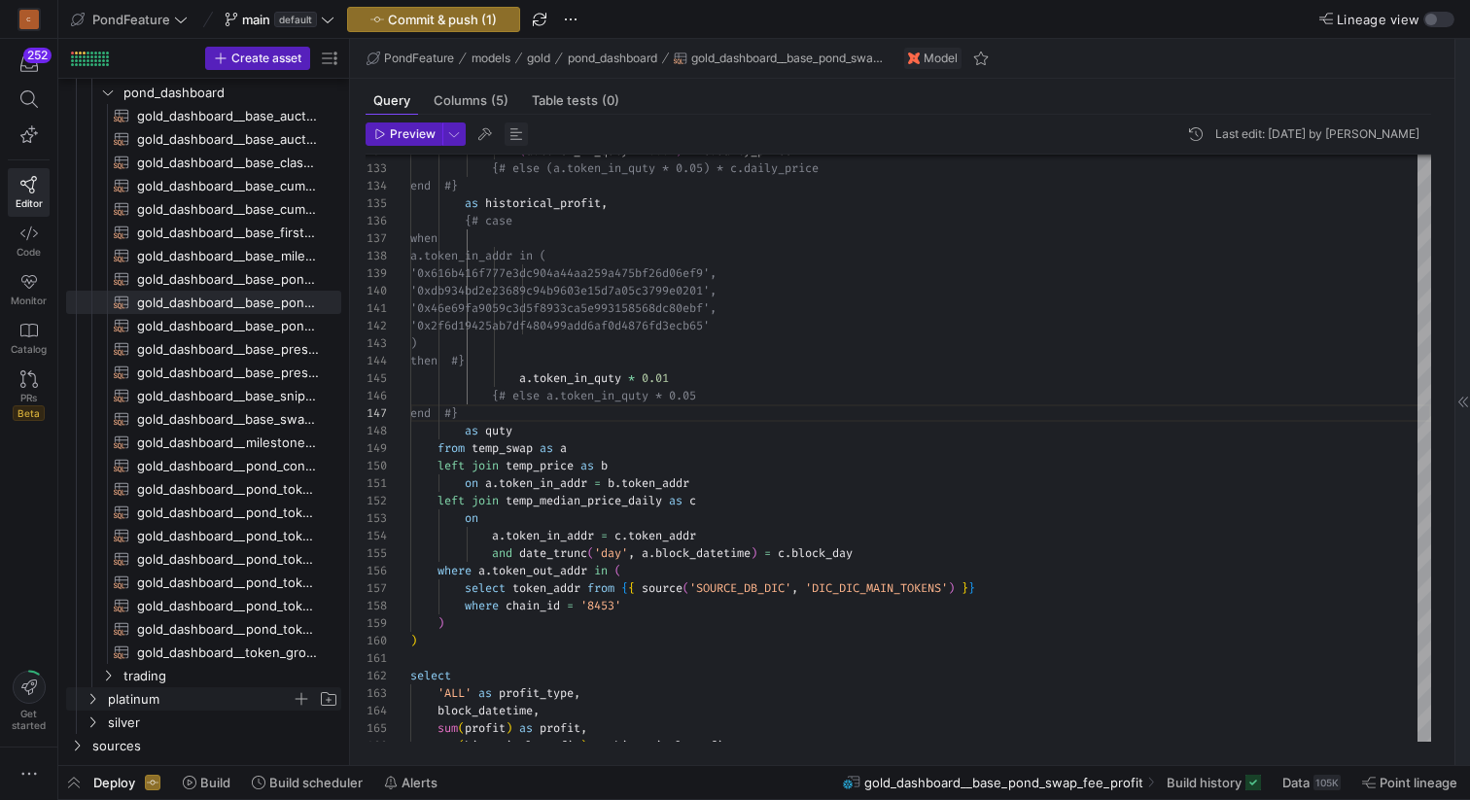
click at [510, 130] on span "button" at bounding box center [516, 133] width 23 height 23
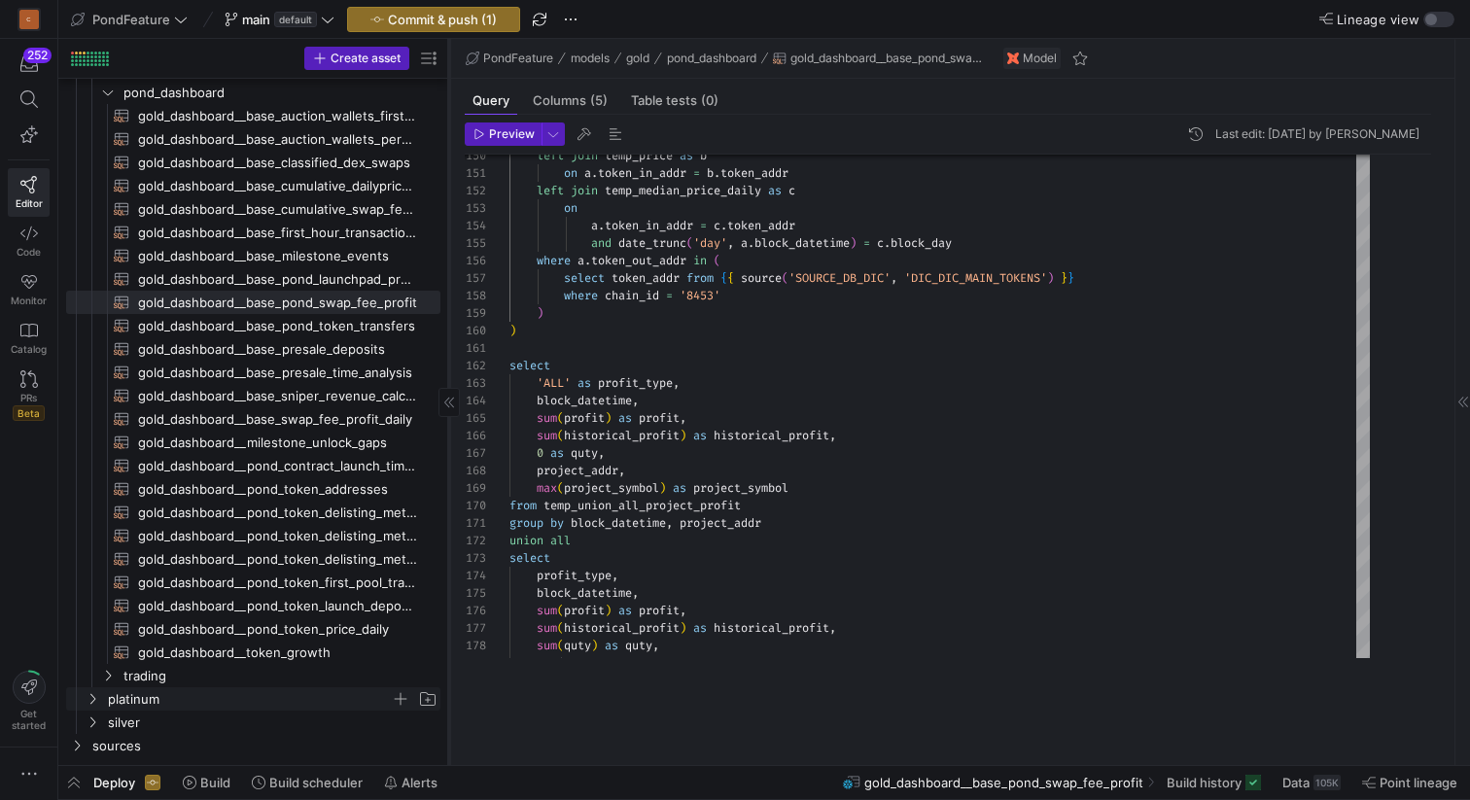
drag, startPoint x: 348, startPoint y: 360, endPoint x: 446, endPoint y: 364, distance: 98.3
click at [448, 364] on div at bounding box center [448, 402] width 1 height 726
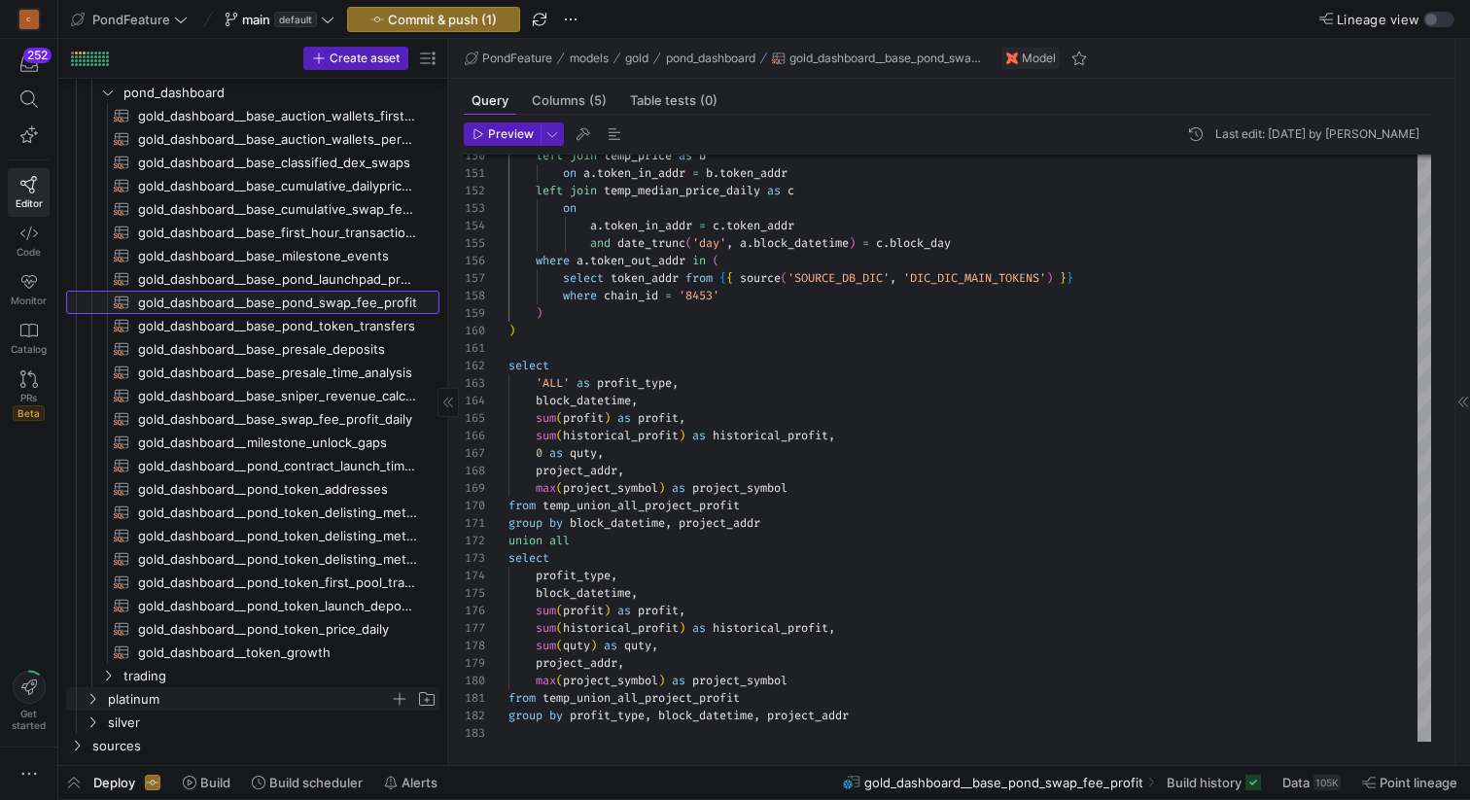
click at [346, 298] on span "gold_dashboard__base_pond_swap_fee_profit​​​​​​​​​​" at bounding box center [277, 303] width 279 height 22
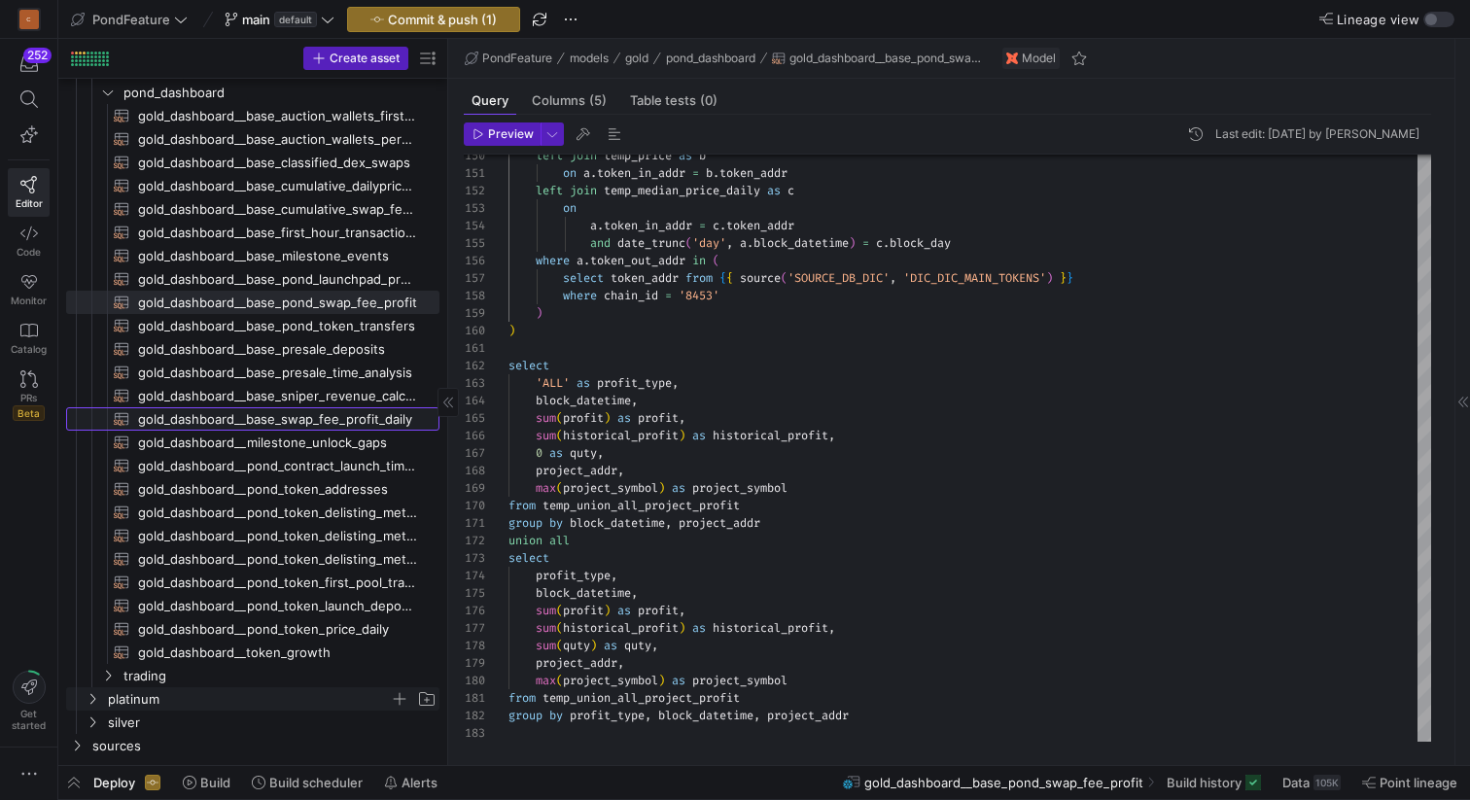
click at [360, 416] on span "gold_dashboard__base_swap_fee_profit_daily​​​​​​​​​​" at bounding box center [277, 419] width 279 height 22
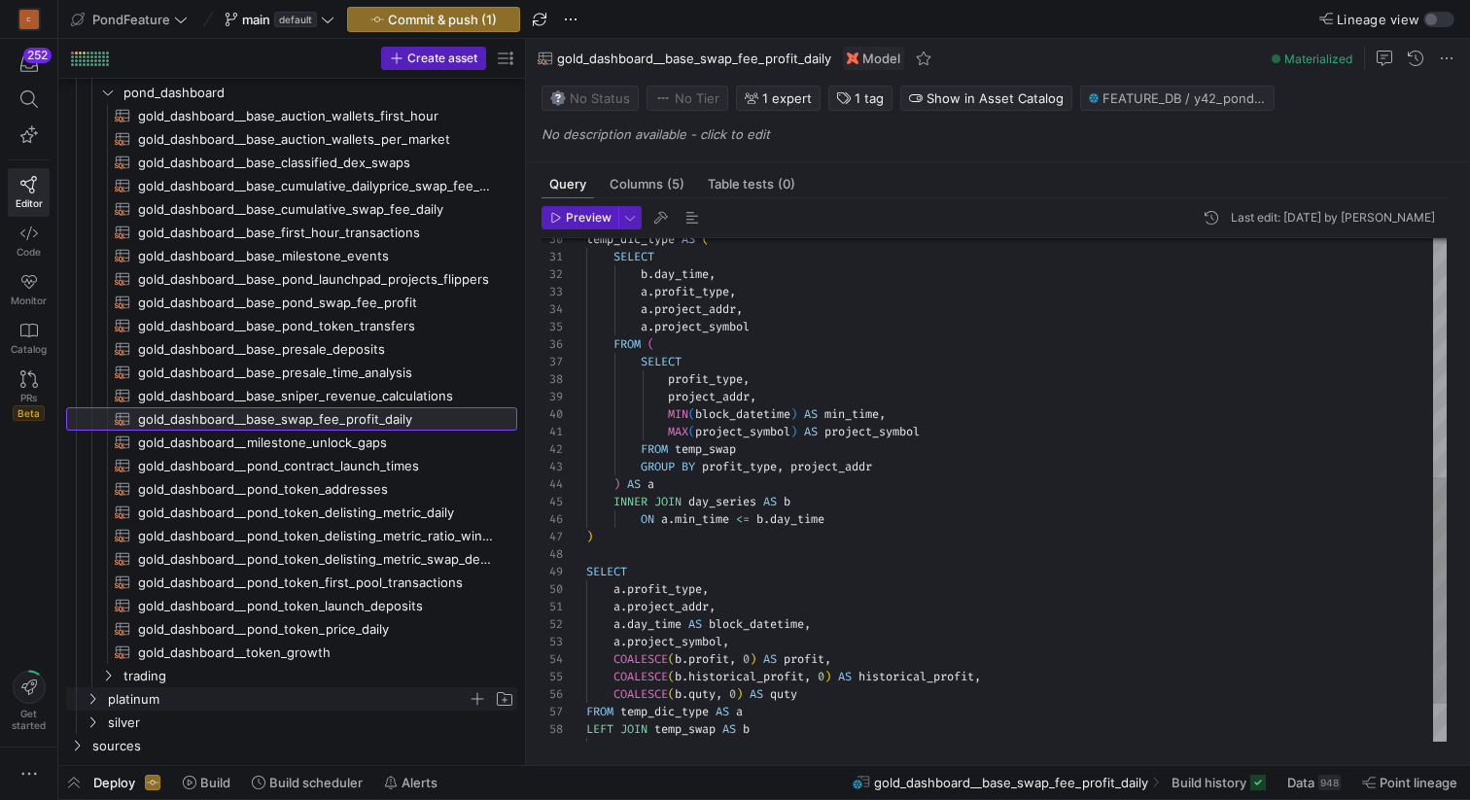
drag, startPoint x: 448, startPoint y: 371, endPoint x: 551, endPoint y: 368, distance: 103.1
click at [551, 368] on as-split "Create asset Drag here to set row groups Drag here to set column labels Group 1…" at bounding box center [764, 402] width 1412 height 726
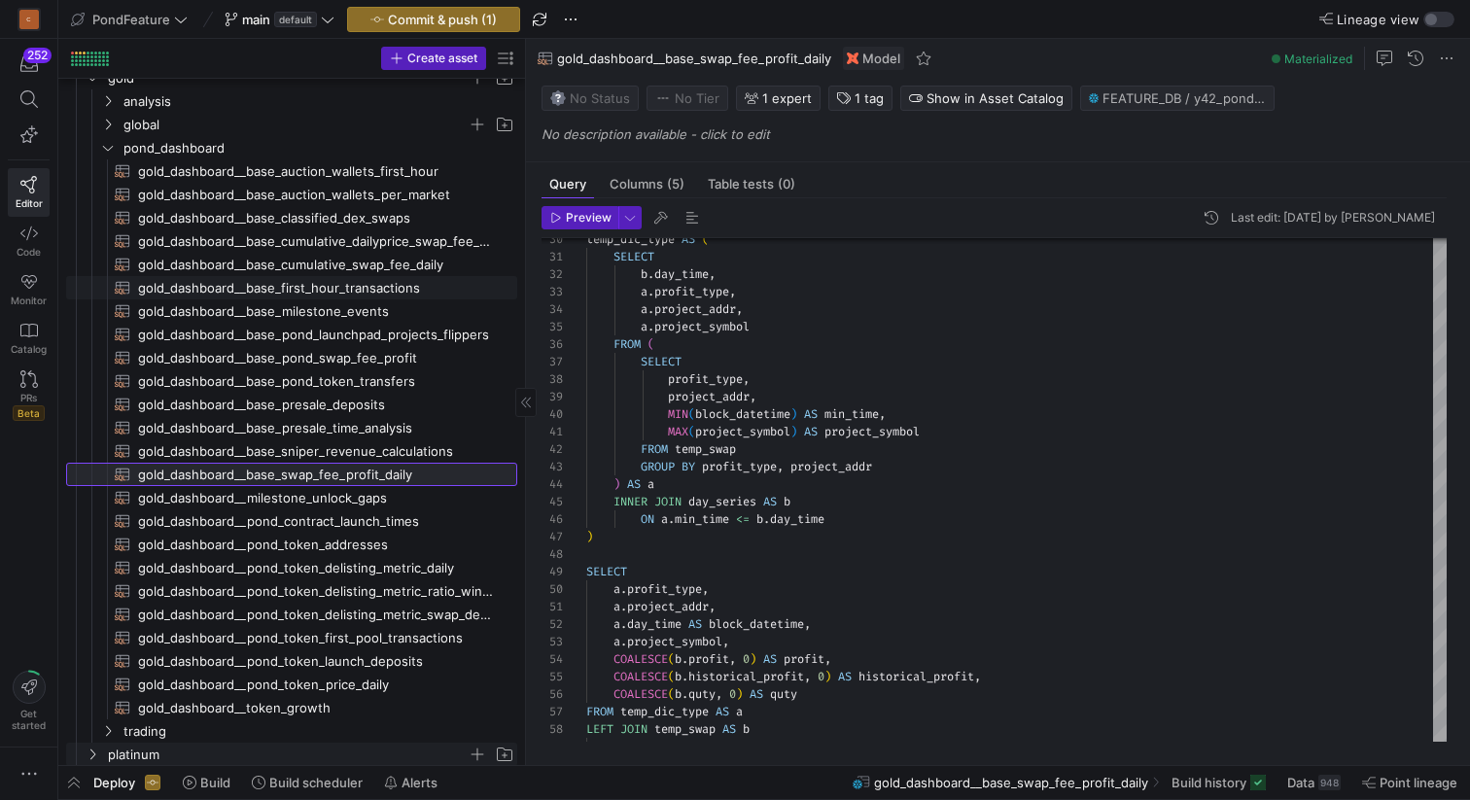
scroll to position [105, 0]
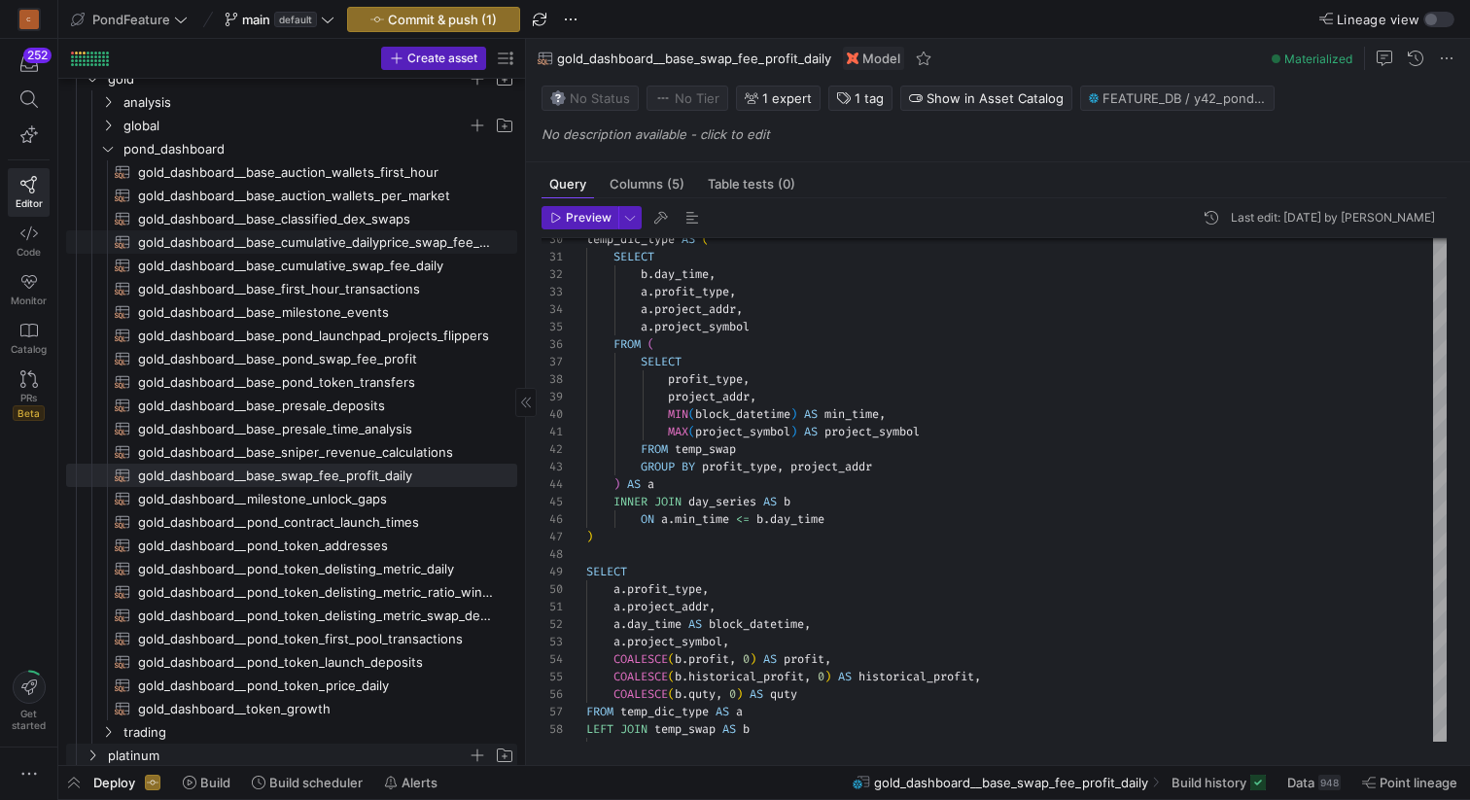
click at [365, 233] on span "gold_dashboard__base_cumulative_dailyprice_swap_fee_daily​​​​​​​​​​" at bounding box center [316, 242] width 357 height 22
type textarea "{{ config( materialized='table' ) }} WITH temp_max_profit AS ( SELECT project_a…"
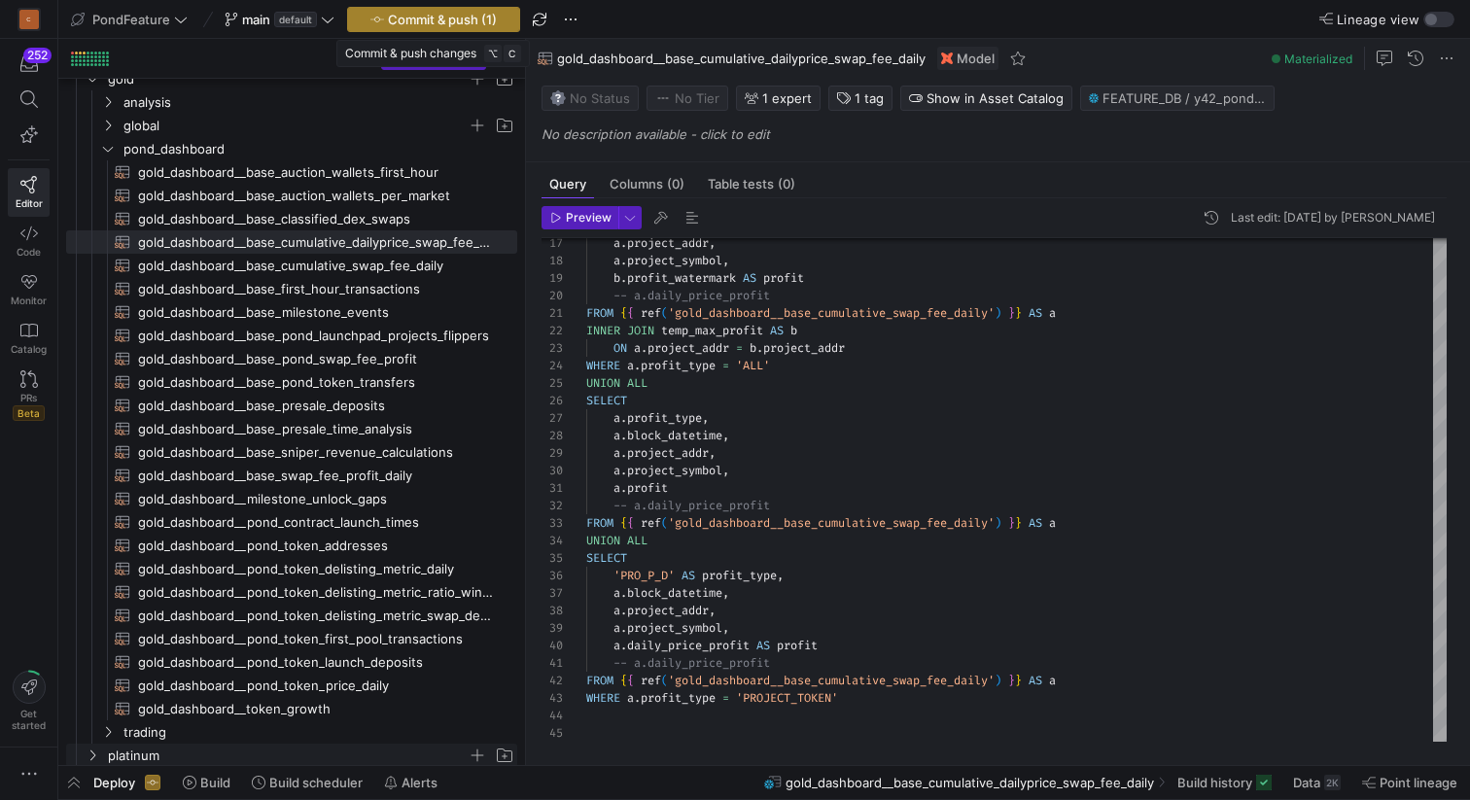
click at [439, 16] on span "Commit & push (1)" at bounding box center [442, 20] width 109 height 16
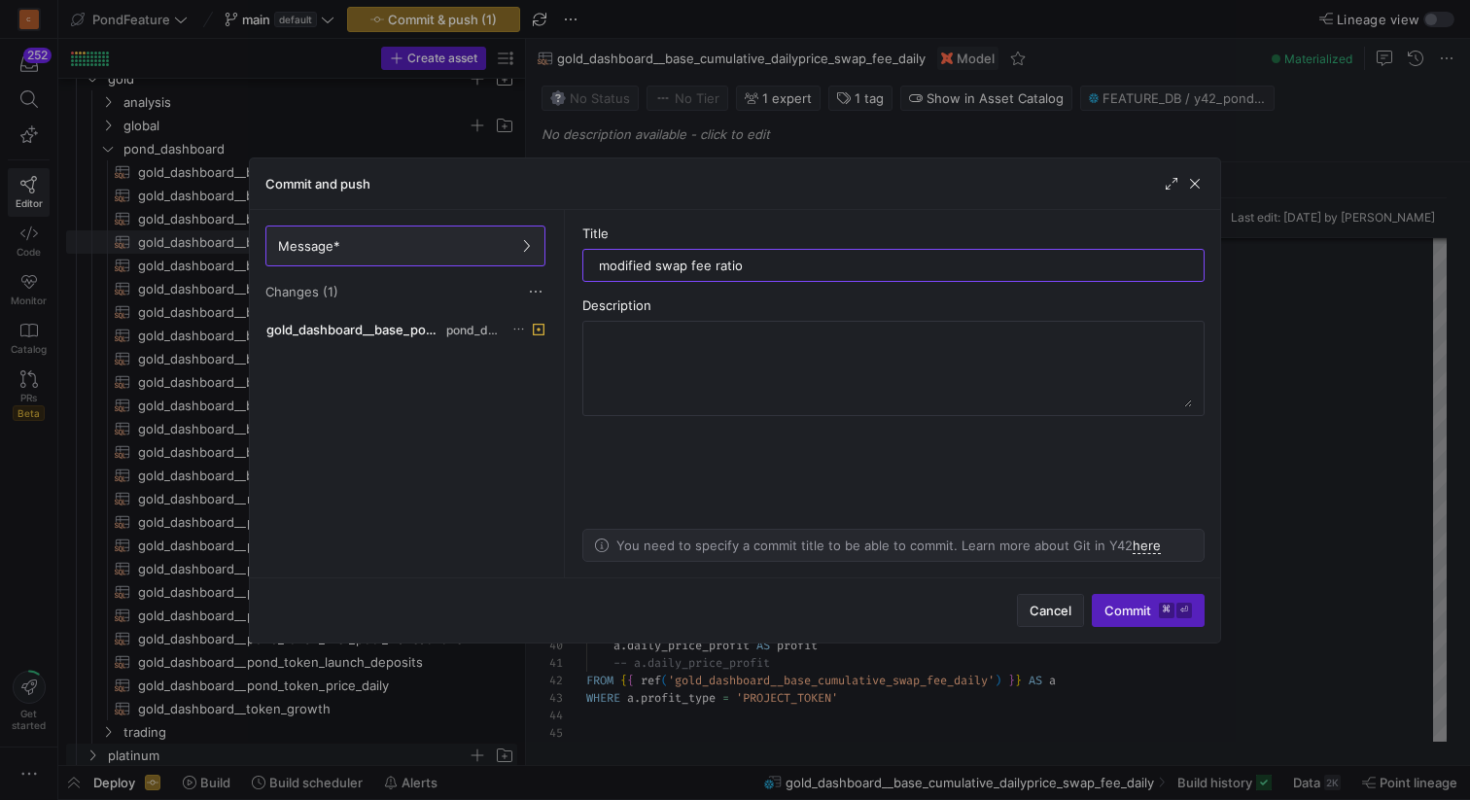
type input "modified swap fee ratio"
click at [1052, 607] on span "Cancel" at bounding box center [1051, 611] width 42 height 16
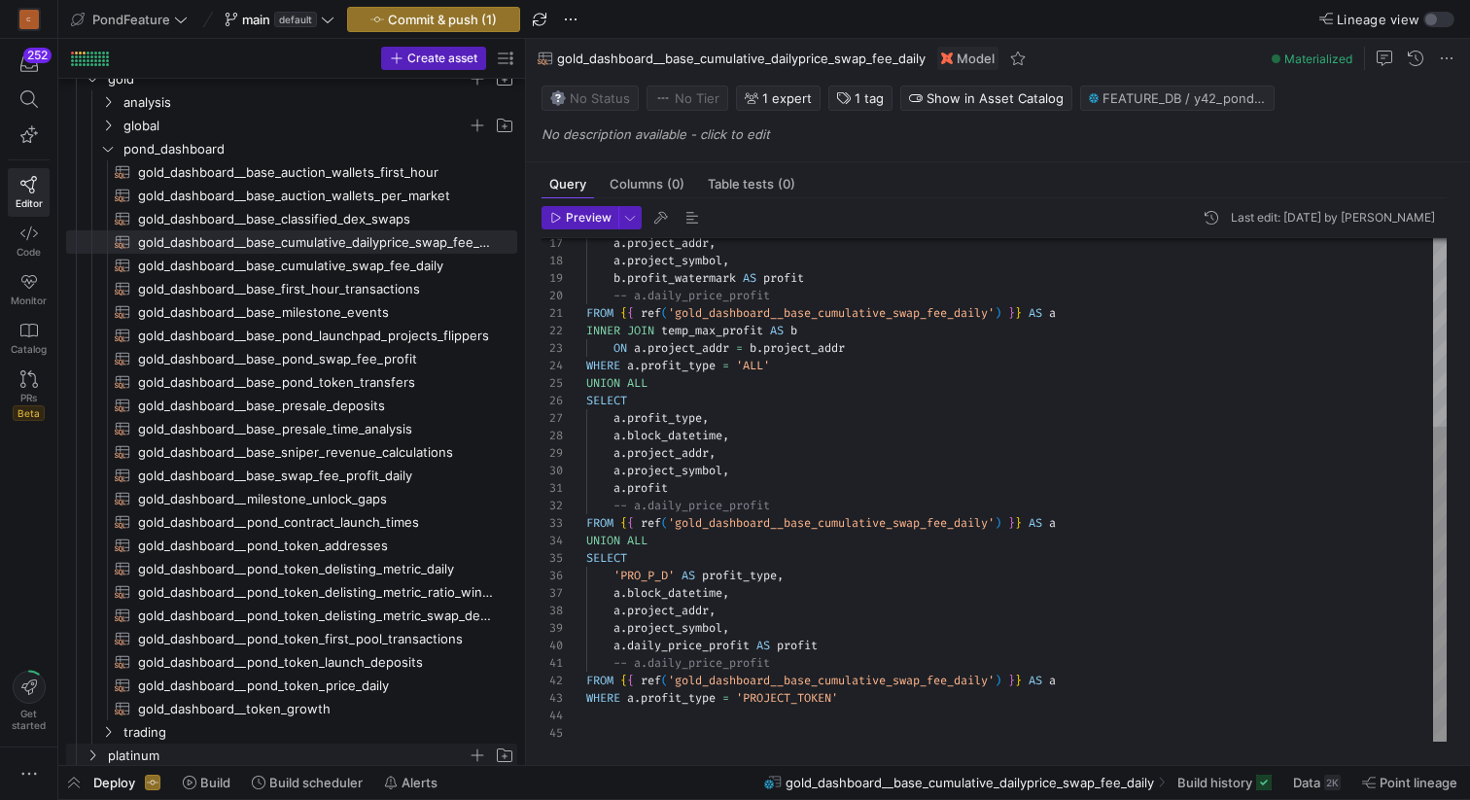
type textarea "FROM {{ ref('gold_dashboard__base_cumulative_swap_fee_daily') }} AS a INNER JOI…"
click at [890, 408] on div "a . project_addr , a . project_symbol , b . profit_watermark AS profit -- a.dai…" at bounding box center [1016, 340] width 860 height 803
